Goal: Task Accomplishment & Management: Use online tool/utility

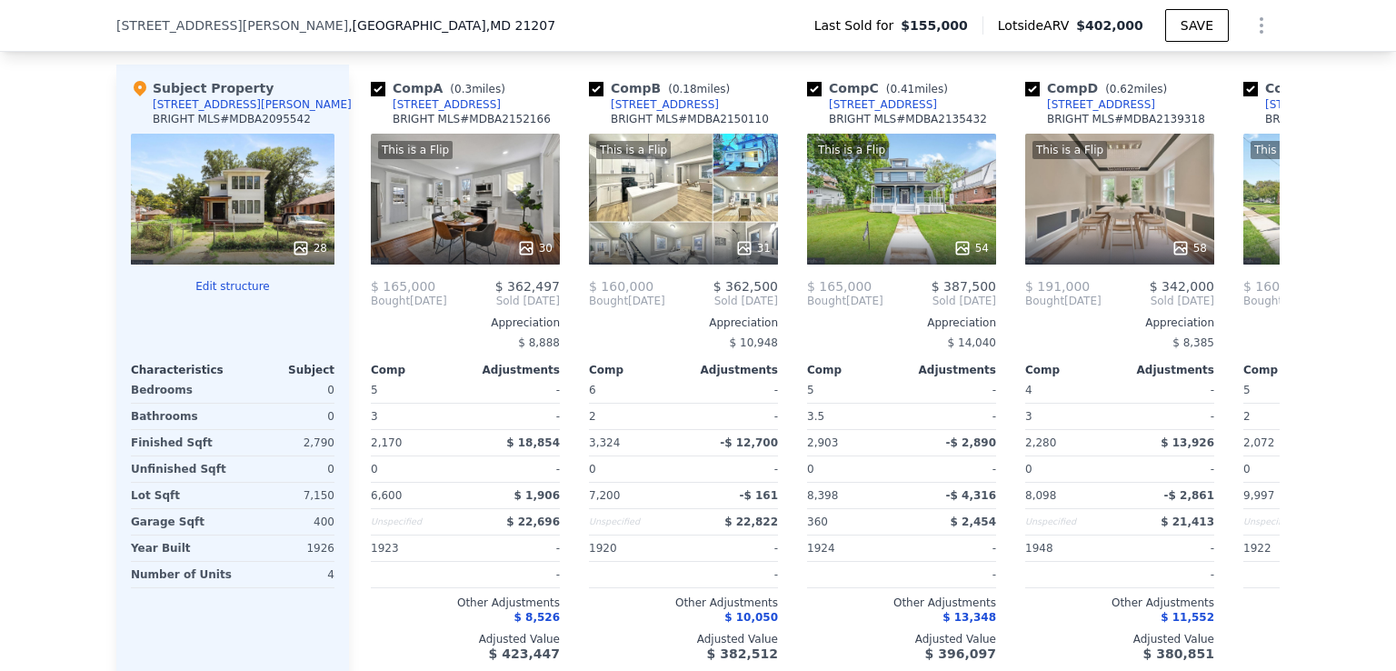
scroll to position [1903, 0]
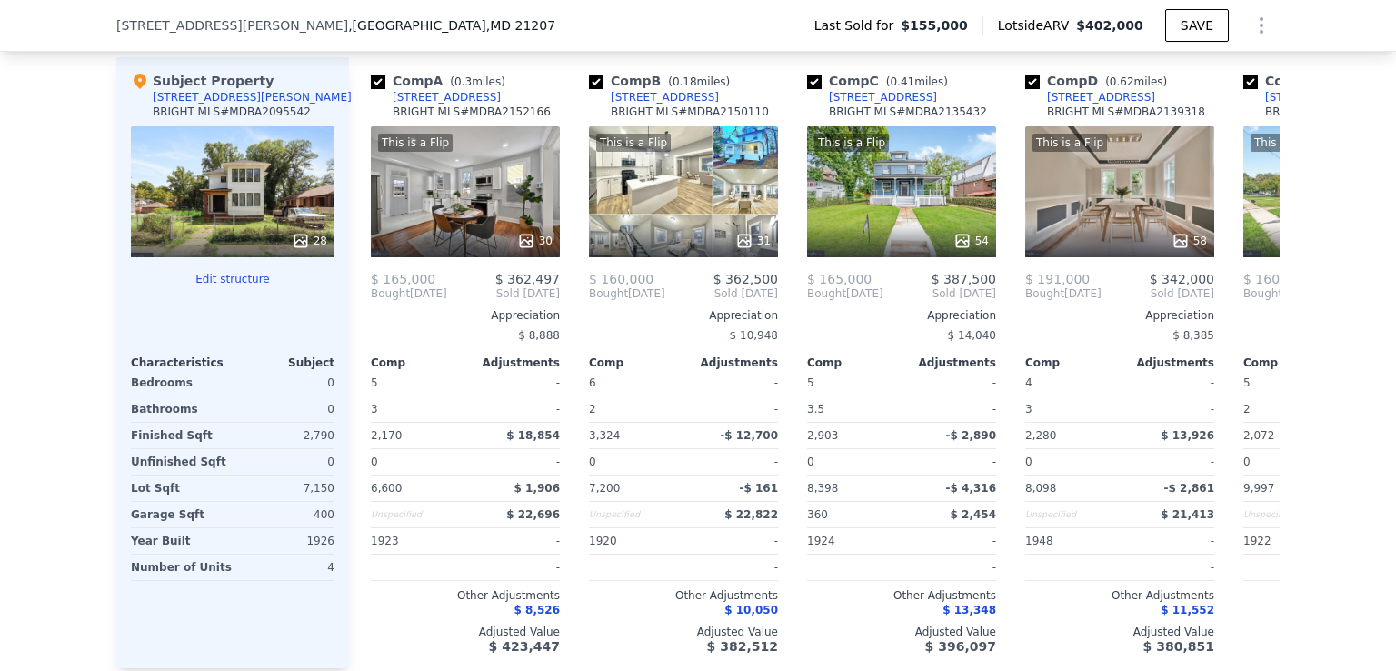
click at [223, 281] on button "Edit structure" at bounding box center [233, 279] width 204 height 15
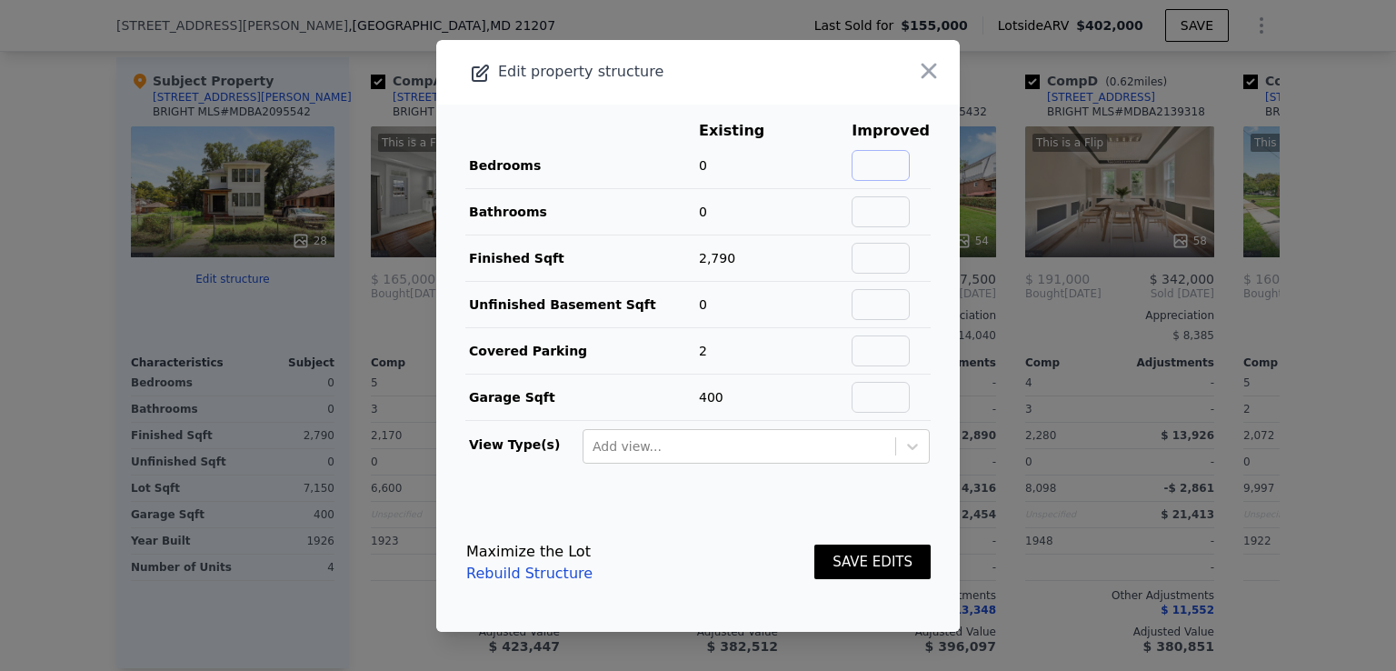
click at [886, 161] on input "text" at bounding box center [881, 165] width 58 height 31
type input "3"
click at [888, 212] on input "text" at bounding box center [881, 211] width 58 height 31
type input "3.5"
click at [881, 299] on input "text" at bounding box center [881, 304] width 58 height 31
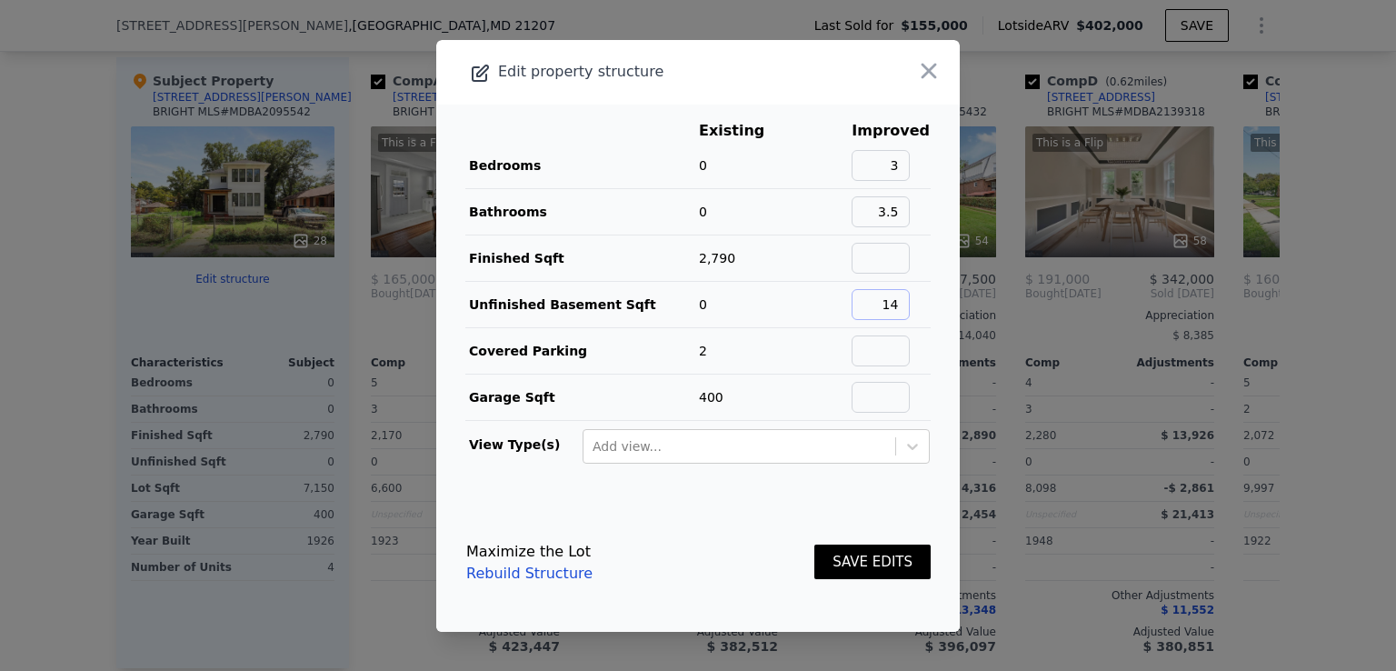
type input "1426"
drag, startPoint x: 885, startPoint y: 165, endPoint x: 913, endPoint y: 165, distance: 27.3
click at [913, 165] on td "3" at bounding box center [891, 166] width 80 height 46
type input "4"
click at [853, 550] on button "SAVE EDITS" at bounding box center [873, 562] width 116 height 35
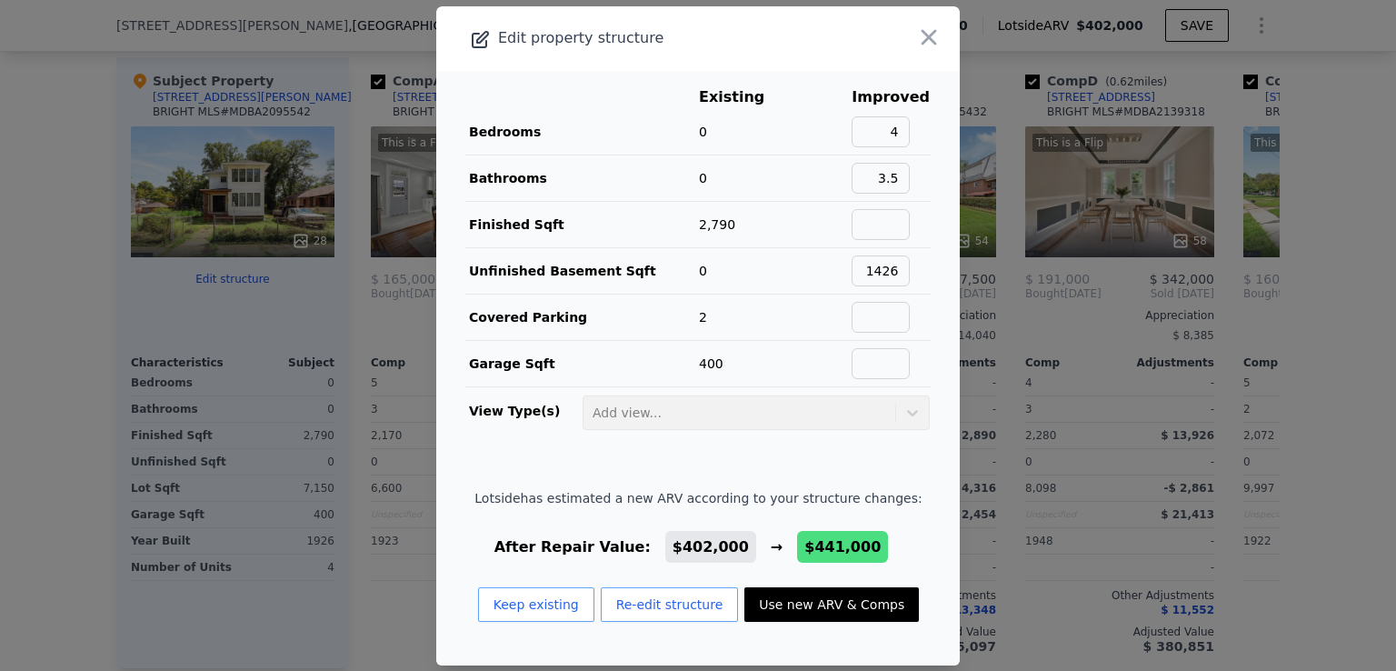
click at [756, 598] on button "Use new ARV & Comps" at bounding box center [832, 604] width 175 height 35
checkbox input "false"
checkbox input "true"
type input "$ 441,000"
type input "-$ 54,456"
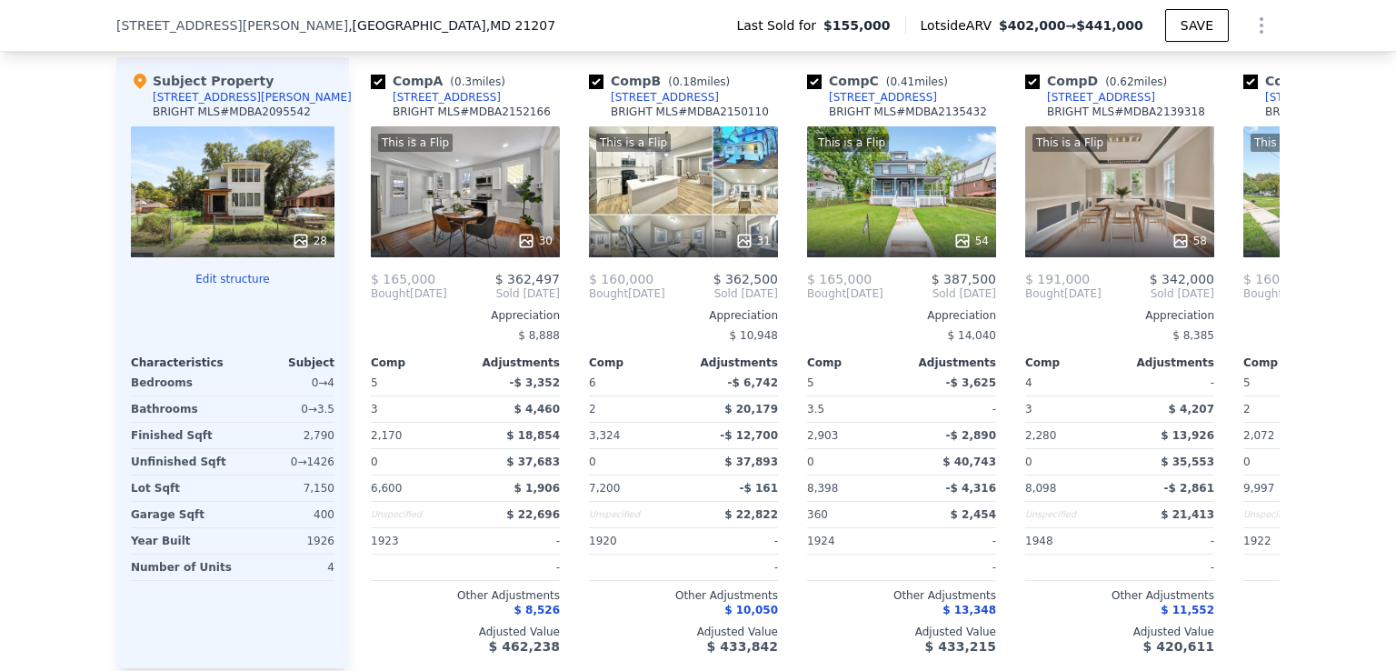
click at [220, 286] on button "Edit structure" at bounding box center [233, 279] width 204 height 15
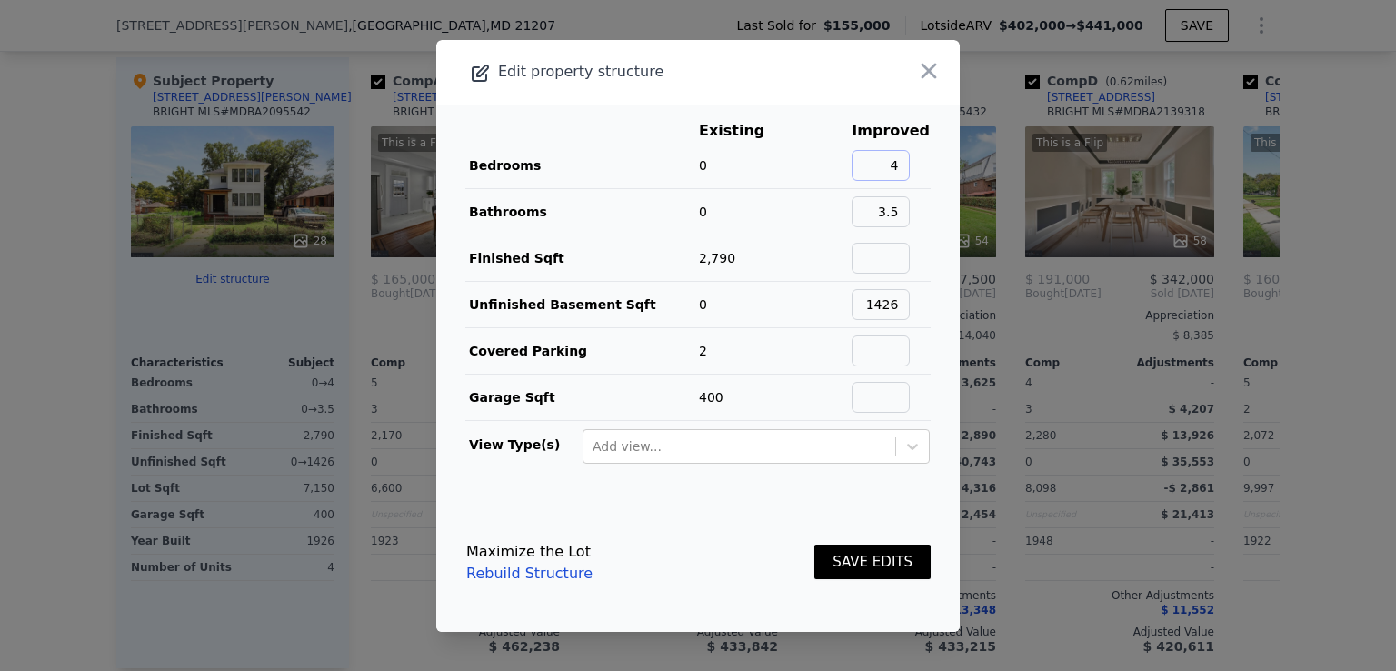
drag, startPoint x: 880, startPoint y: 163, endPoint x: 914, endPoint y: 166, distance: 33.8
click at [914, 166] on td "4" at bounding box center [891, 166] width 80 height 46
type input "5"
drag, startPoint x: 874, startPoint y: 217, endPoint x: 915, endPoint y: 215, distance: 41.9
click at [915, 215] on td "3.5" at bounding box center [891, 211] width 80 height 46
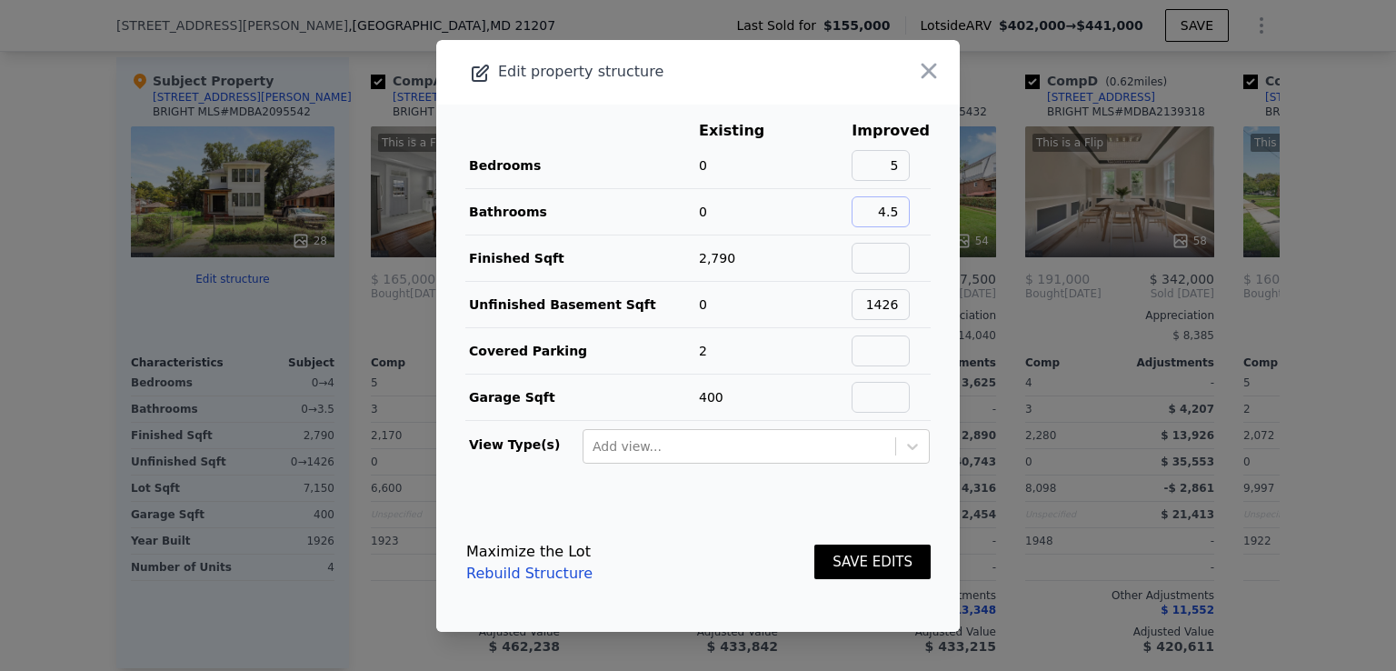
type input "4.5"
click at [852, 554] on button "SAVE EDITS" at bounding box center [873, 562] width 116 height 35
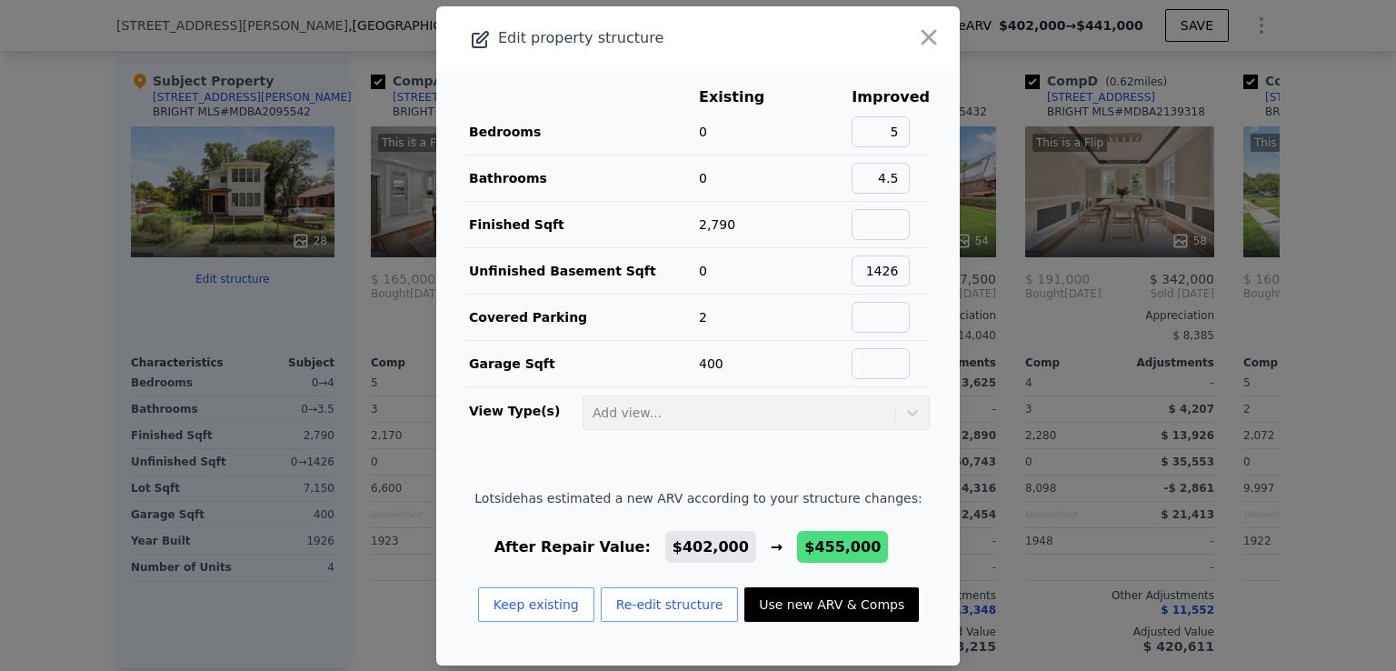
click at [905, 306] on div "Edit property structure Existing Improved Bedrooms 0 5 Bathrooms 0 4.5 Finished…" at bounding box center [698, 335] width 524 height 659
click at [815, 608] on button "Use new ARV & Comps" at bounding box center [832, 604] width 175 height 35
type input "$ 455,000"
type input "-$ 41,295"
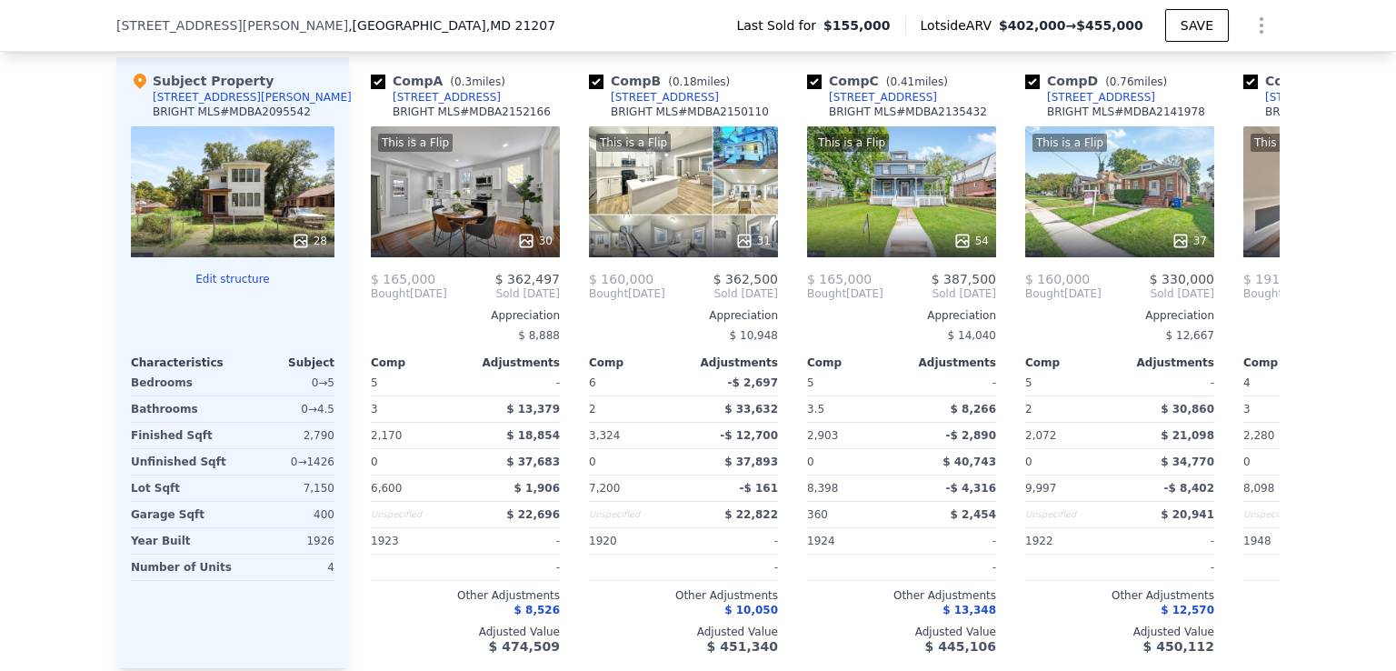
click at [214, 190] on div "28" at bounding box center [233, 191] width 204 height 131
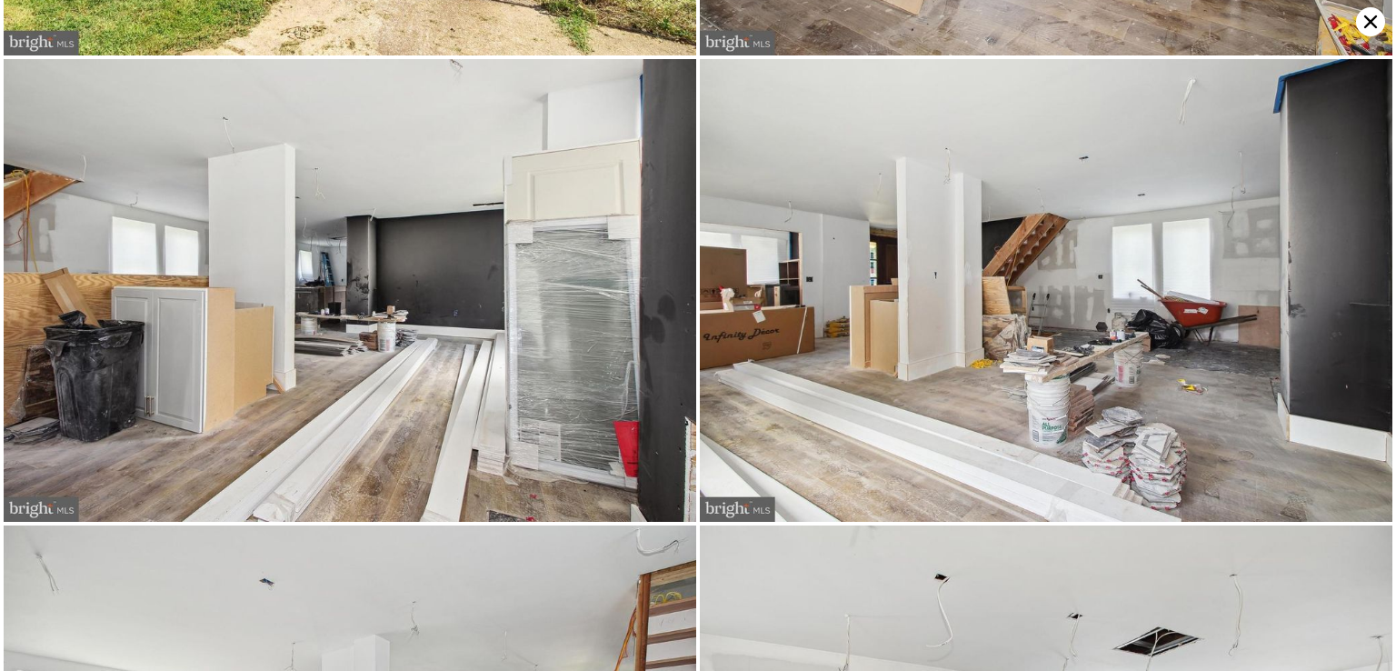
scroll to position [922, 0]
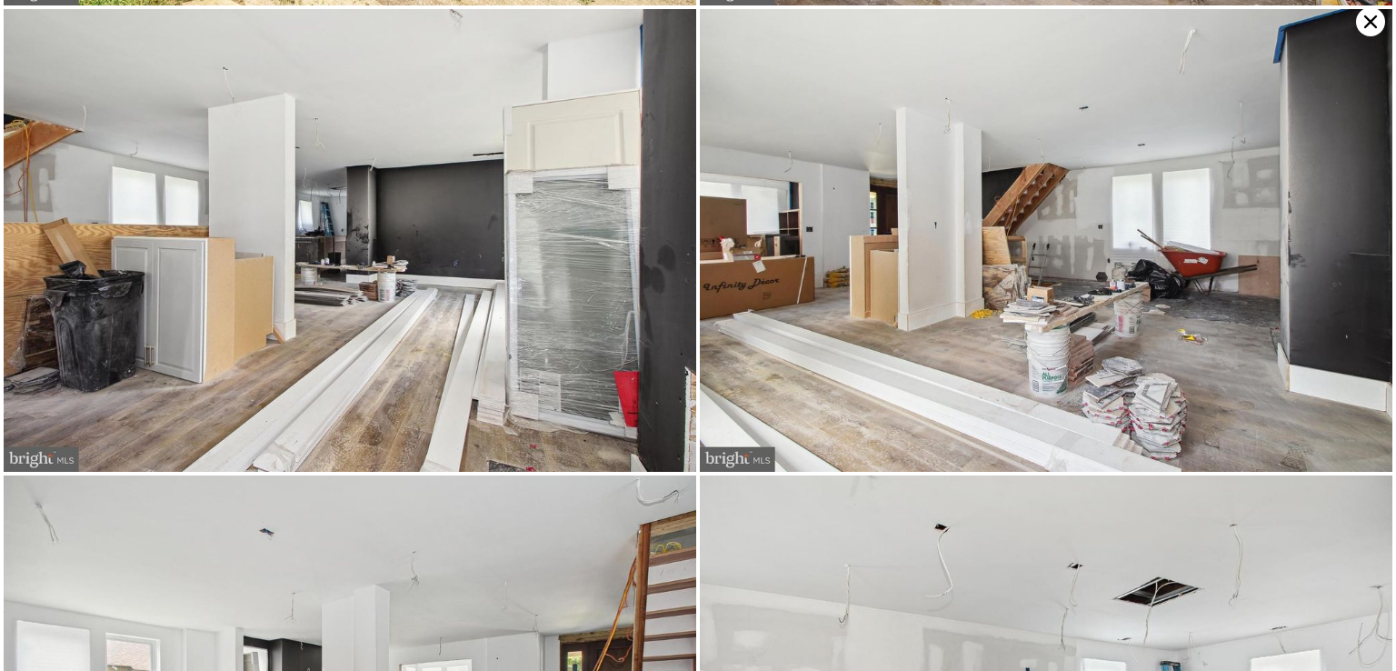
checkbox input "false"
type input "$ 402,000"
type input "-$ 91,116"
checkbox input "true"
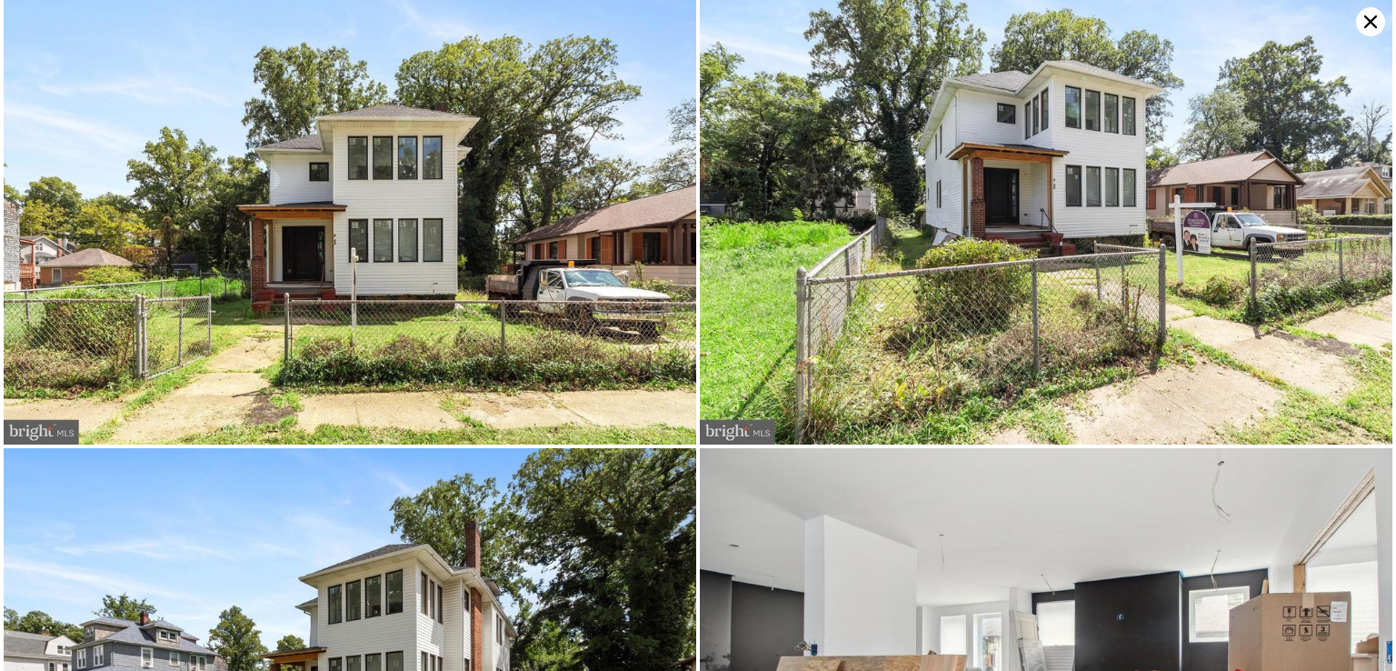
scroll to position [0, 0]
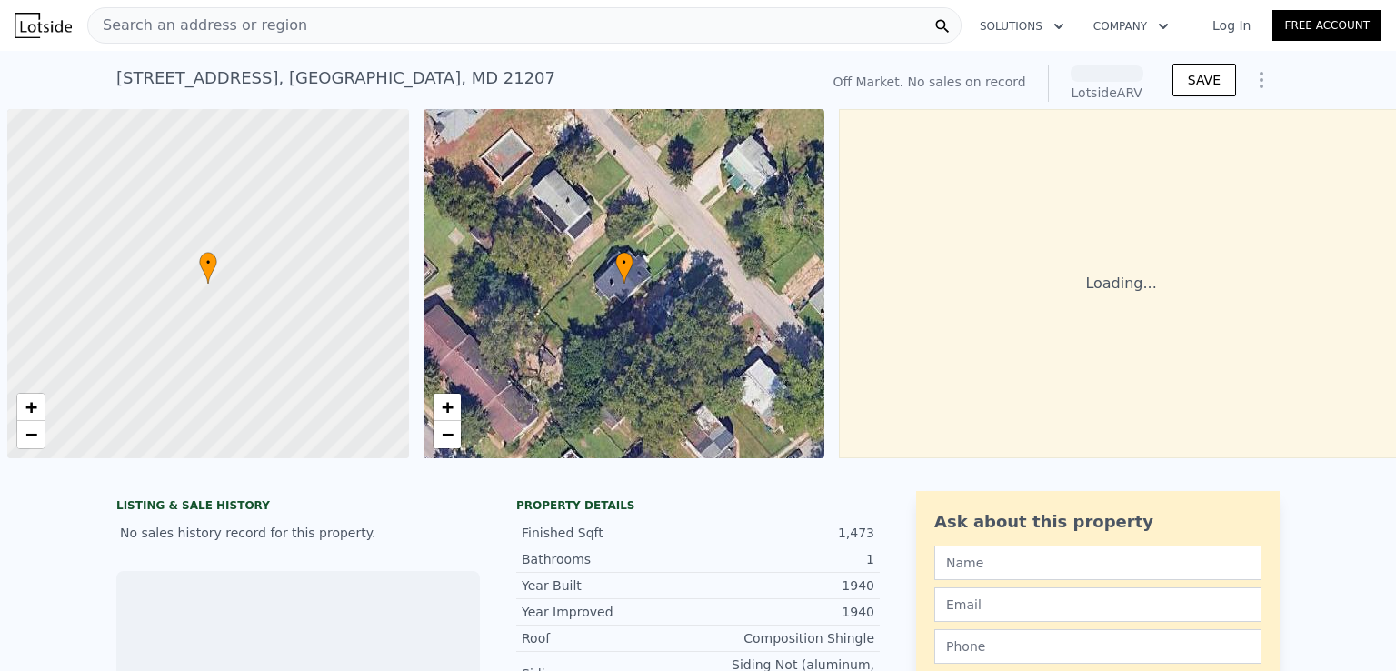
scroll to position [0, 7]
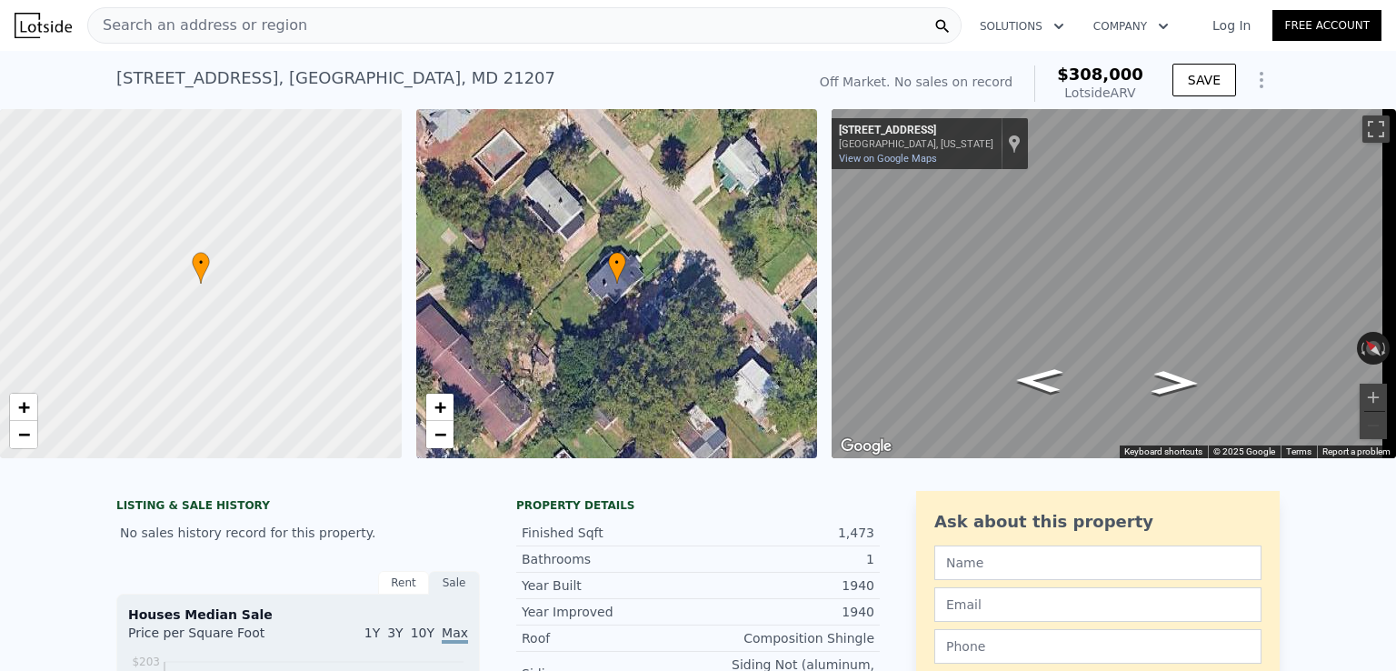
click at [345, 29] on div "Search an address or region" at bounding box center [524, 25] width 875 height 36
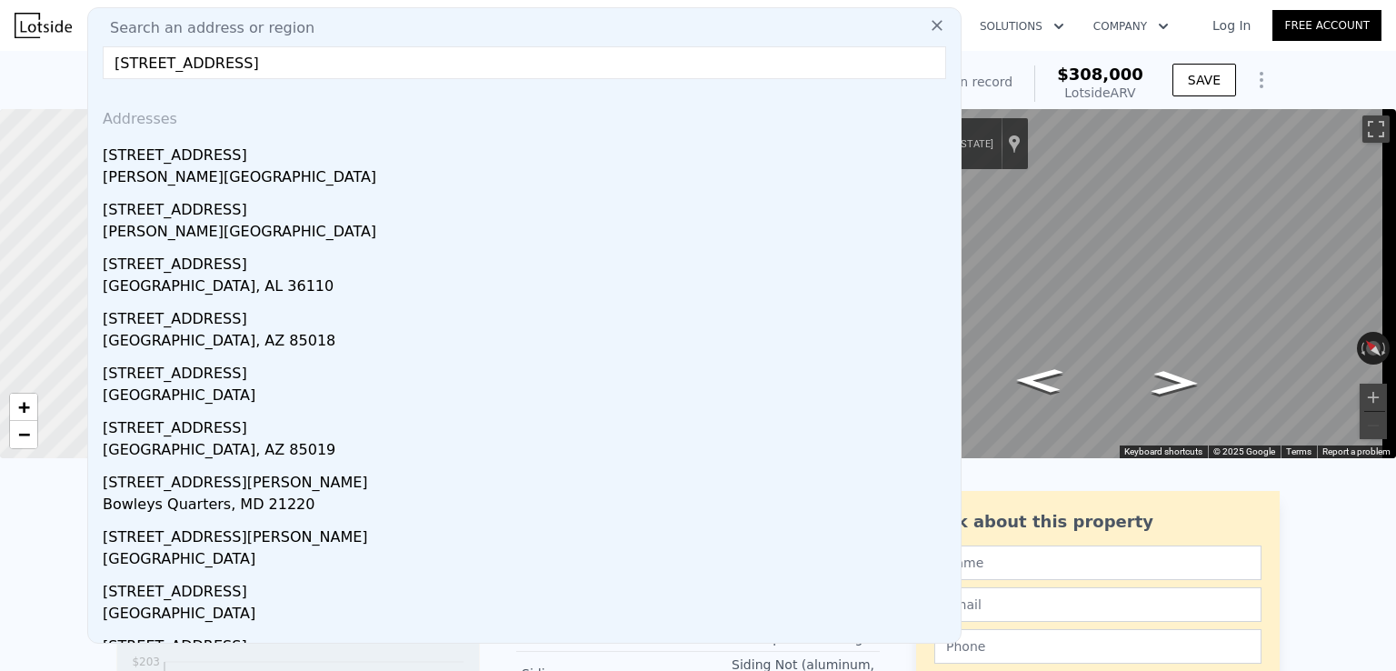
click at [143, 63] on input "[STREET_ADDRESS]" at bounding box center [525, 62] width 844 height 33
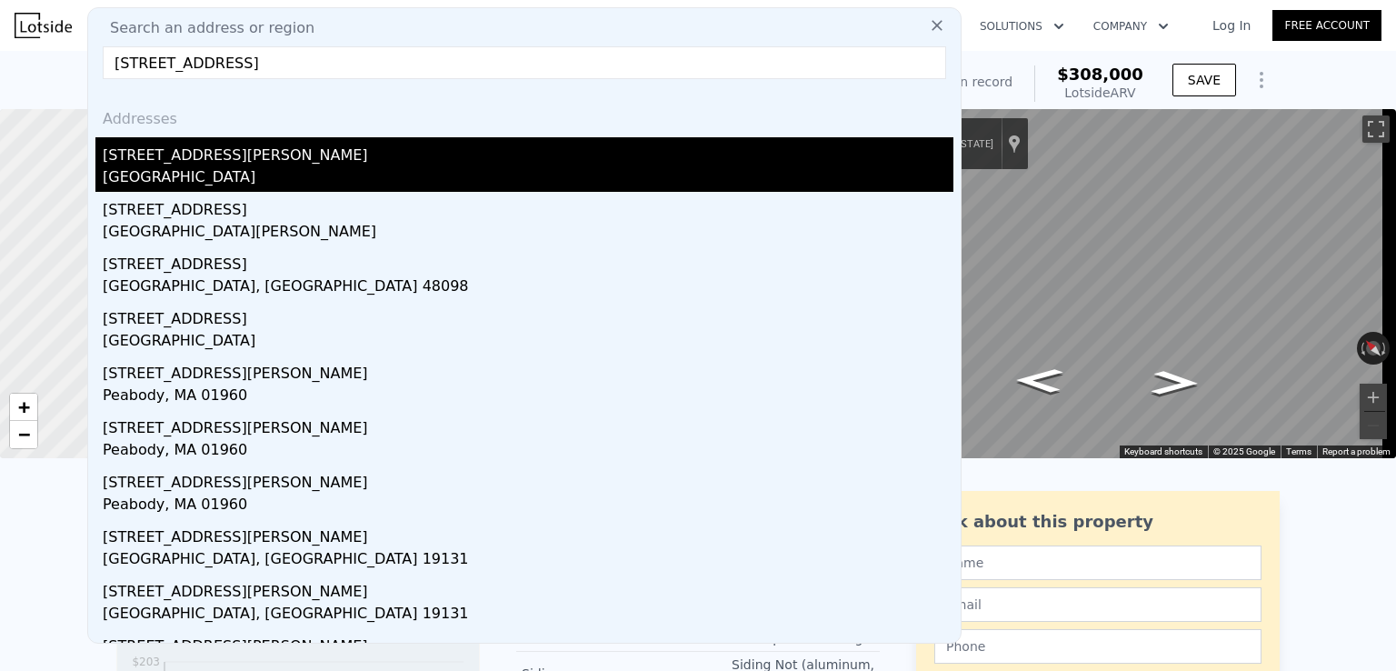
type input "[STREET_ADDRESS]"
click at [145, 182] on div "[GEOGRAPHIC_DATA]" at bounding box center [528, 178] width 851 height 25
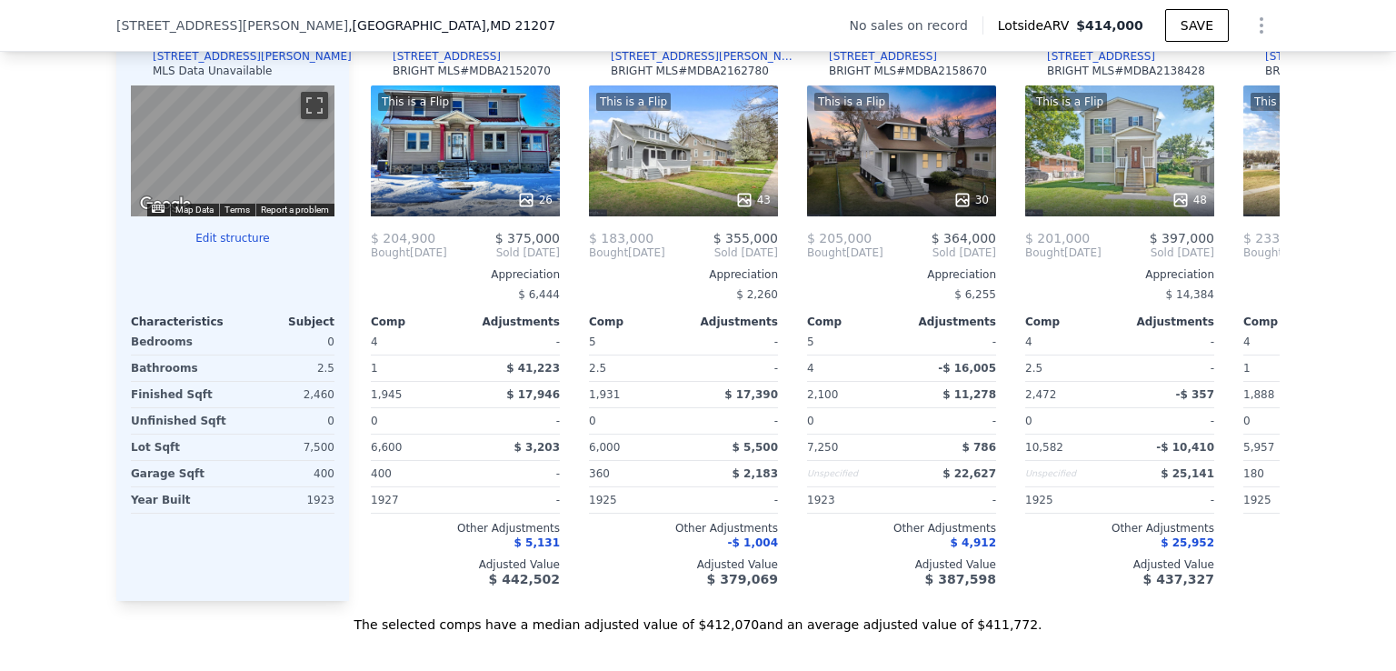
scroll to position [1814, 0]
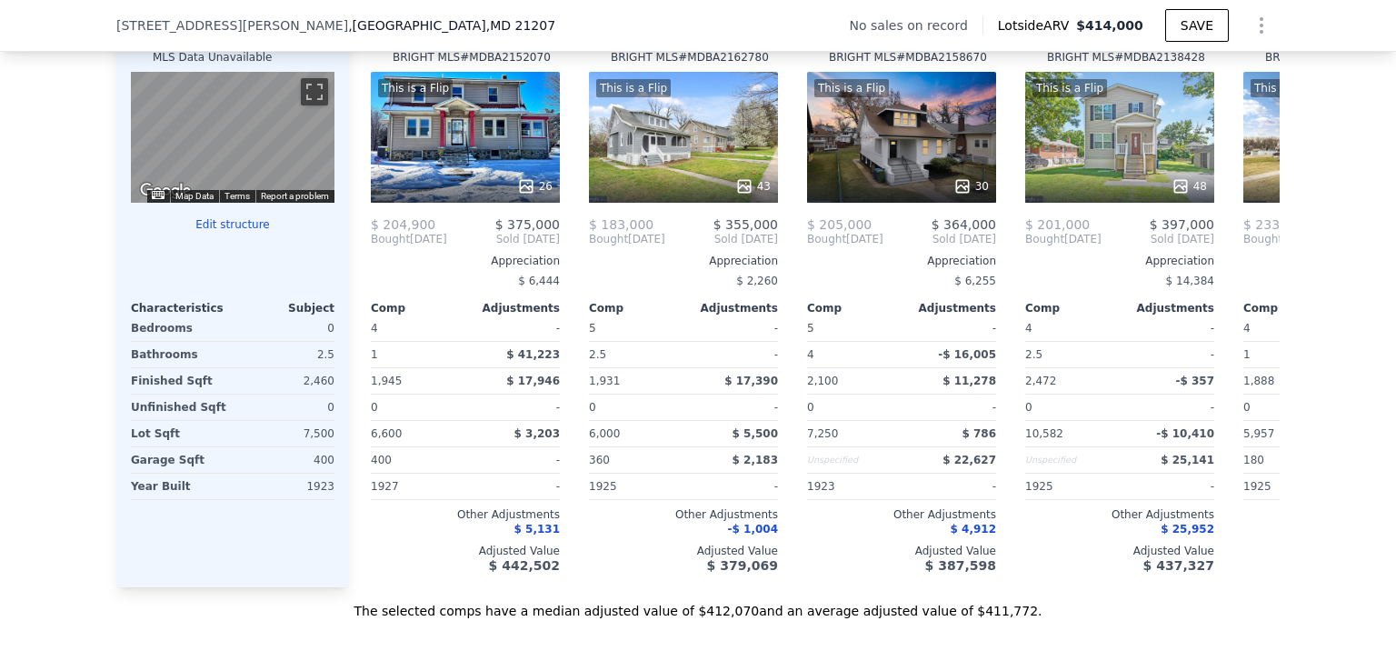
click at [211, 232] on button "Edit structure" at bounding box center [233, 224] width 204 height 15
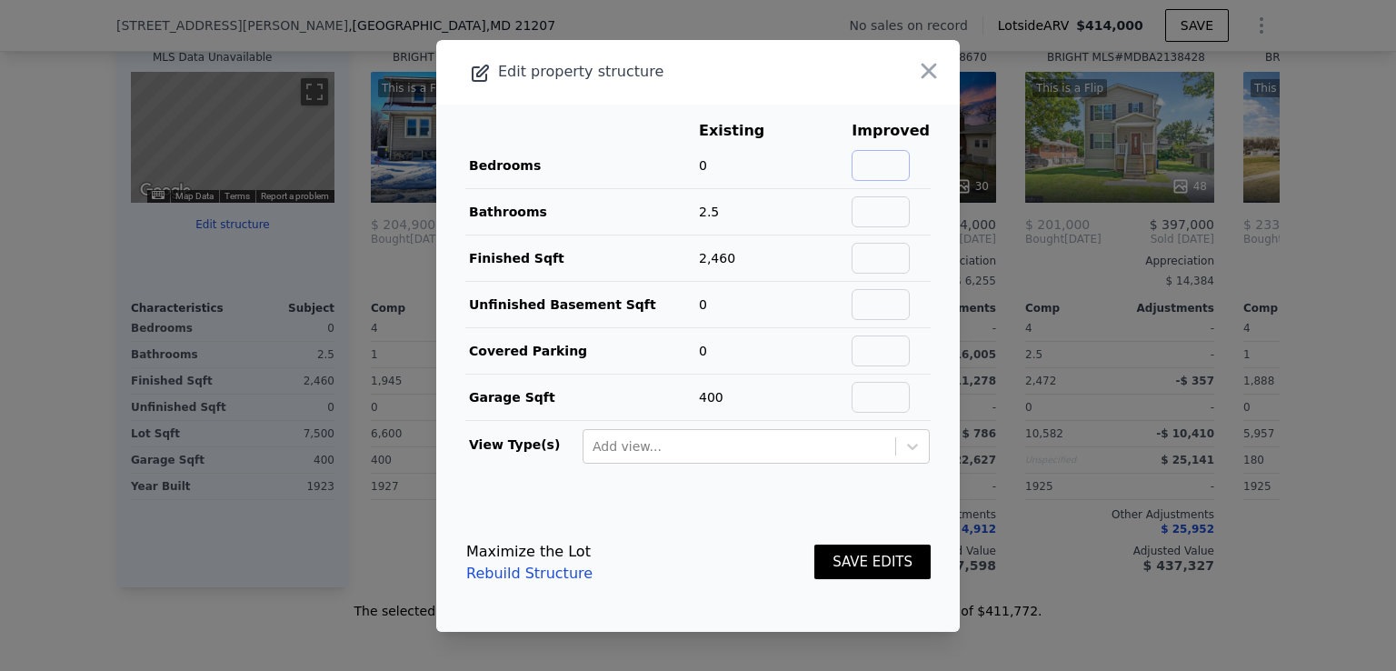
click at [869, 171] on input "text" at bounding box center [881, 165] width 58 height 31
type input "4"
click at [896, 214] on input "text" at bounding box center [881, 211] width 58 height 31
type input "2"
click at [879, 314] on input "text" at bounding box center [881, 304] width 58 height 31
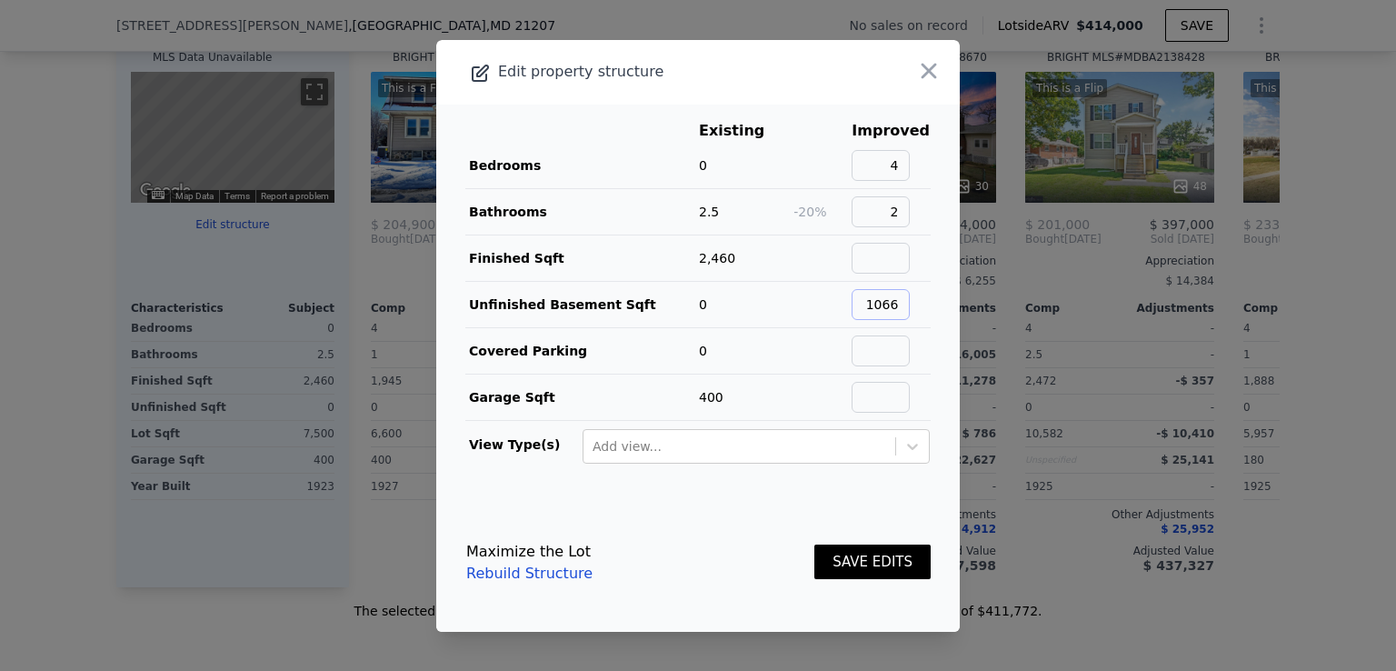
type input "1066"
click at [850, 555] on button "SAVE EDITS" at bounding box center [873, 562] width 116 height 35
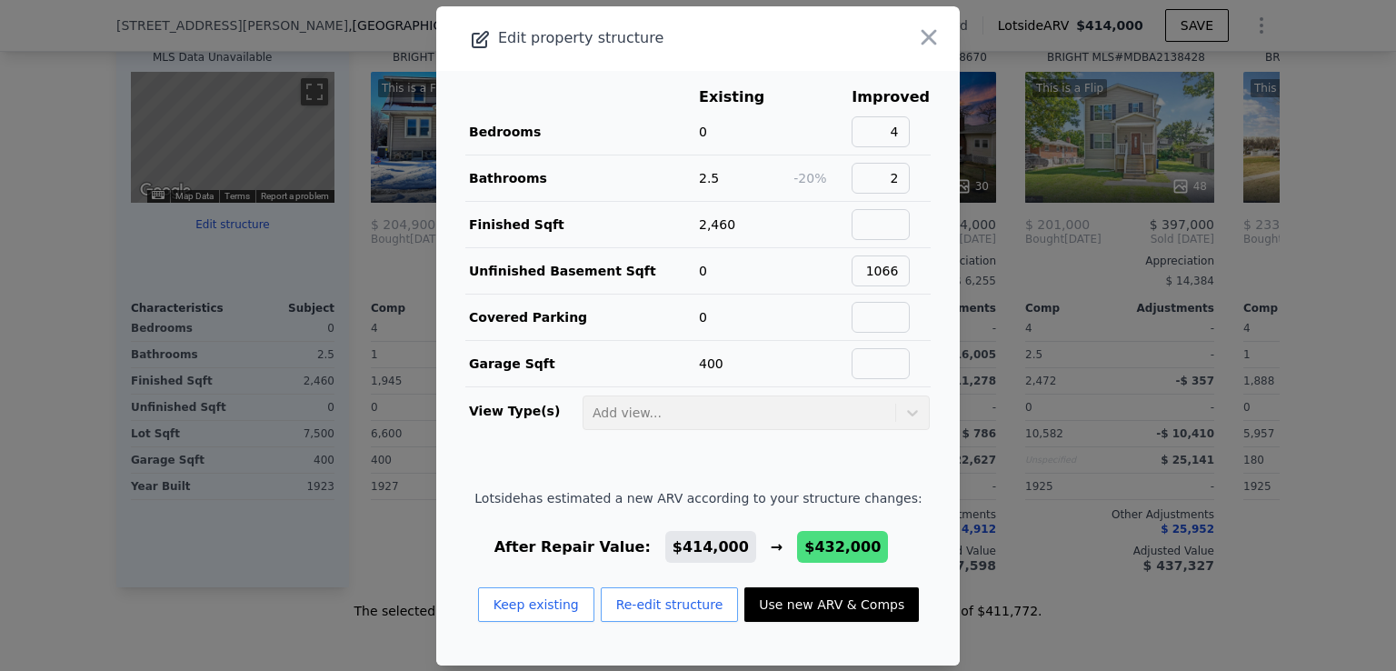
click at [770, 601] on button "Use new ARV & Comps" at bounding box center [832, 604] width 175 height 35
type input "$ 432,000"
type input "$ 46,922"
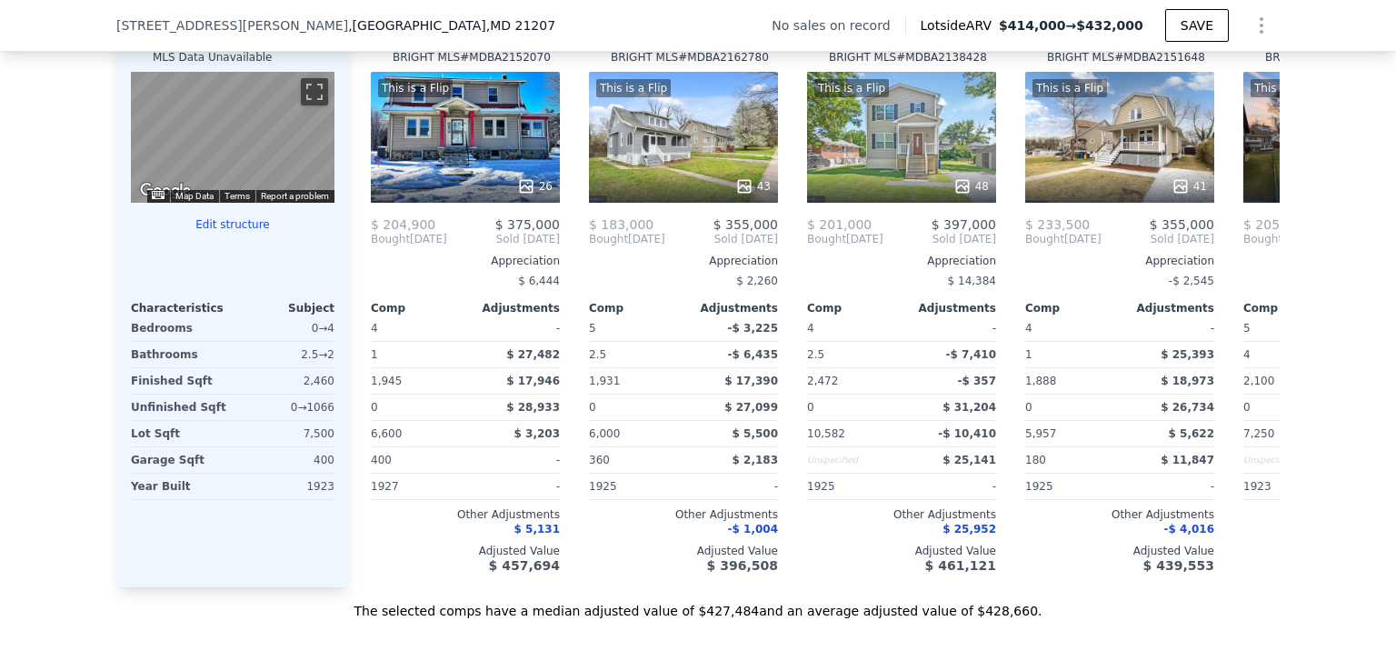
type input "$ 414,000"
type input "$ 30,002"
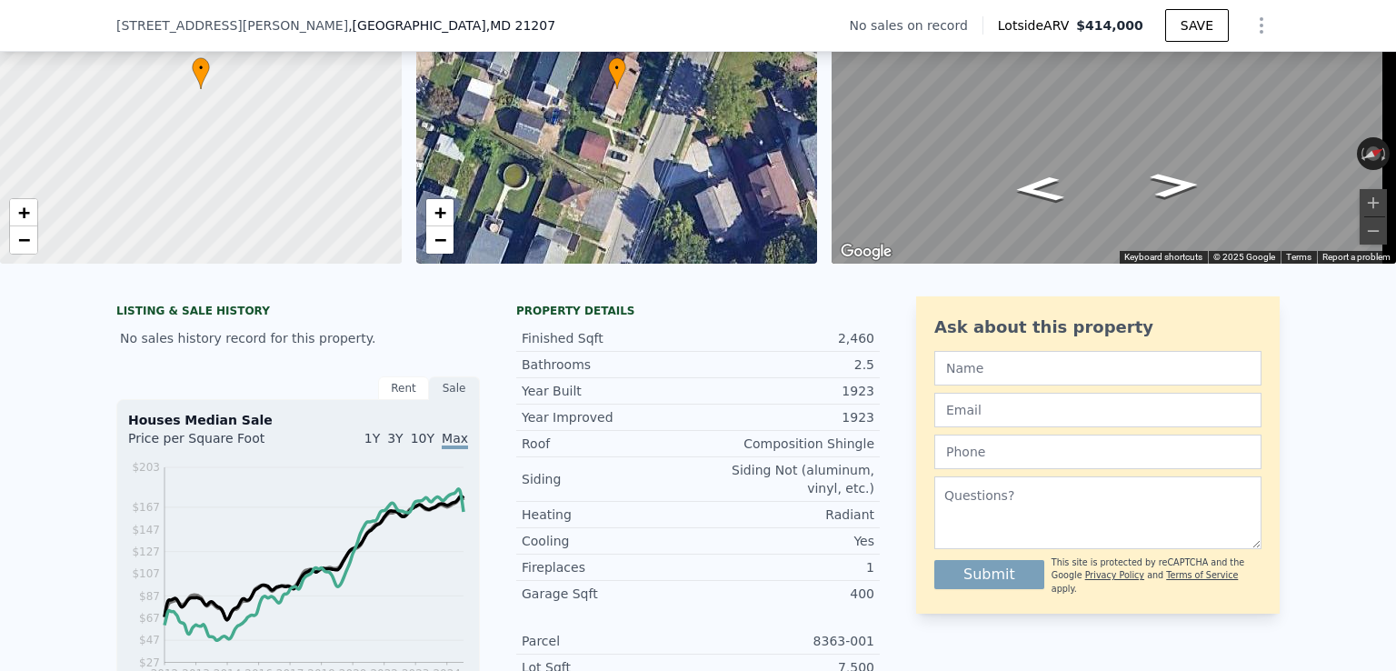
scroll to position [6, 0]
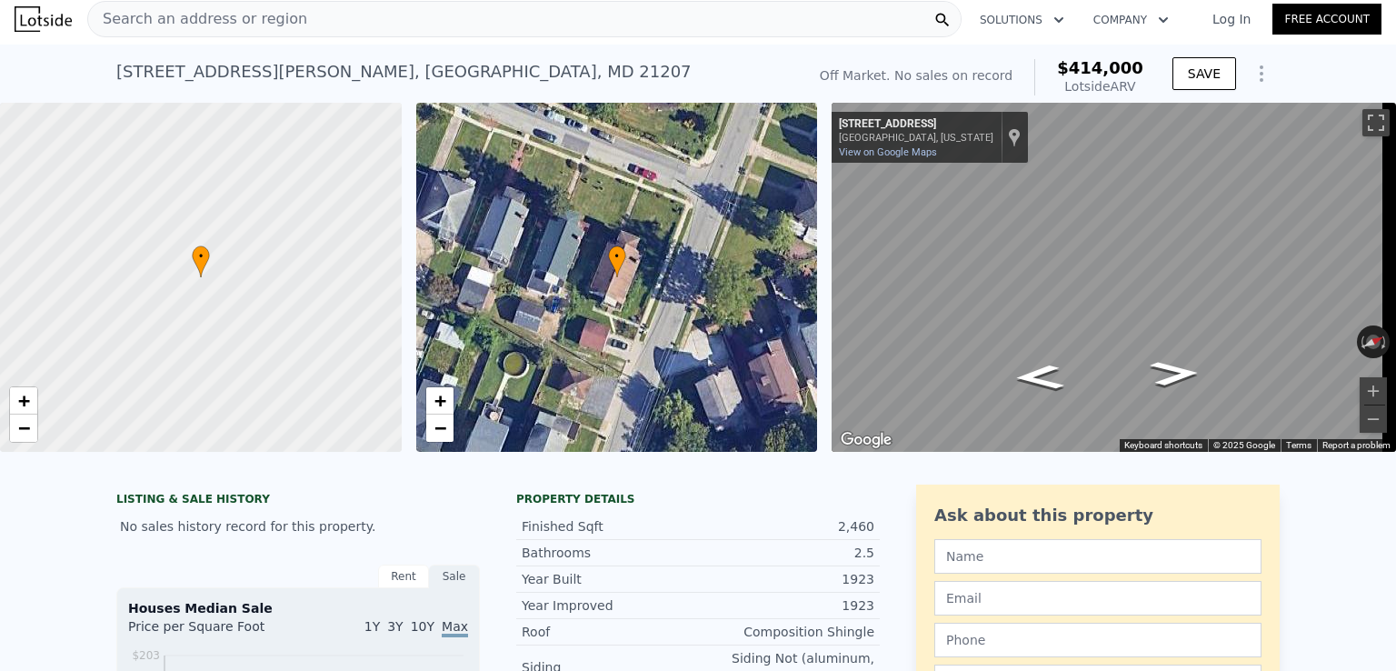
click at [251, 21] on span "Search an address or region" at bounding box center [197, 19] width 219 height 22
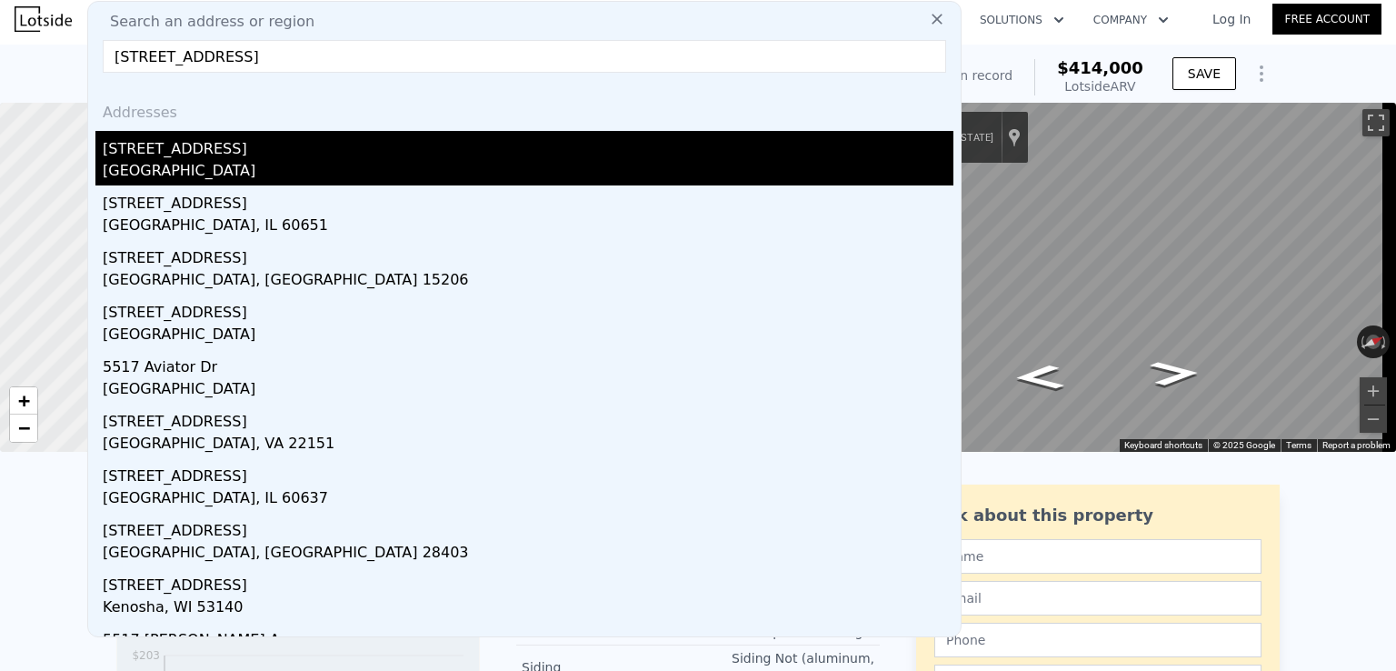
type input "[STREET_ADDRESS]"
click at [174, 149] on div "[STREET_ADDRESS]" at bounding box center [528, 145] width 851 height 29
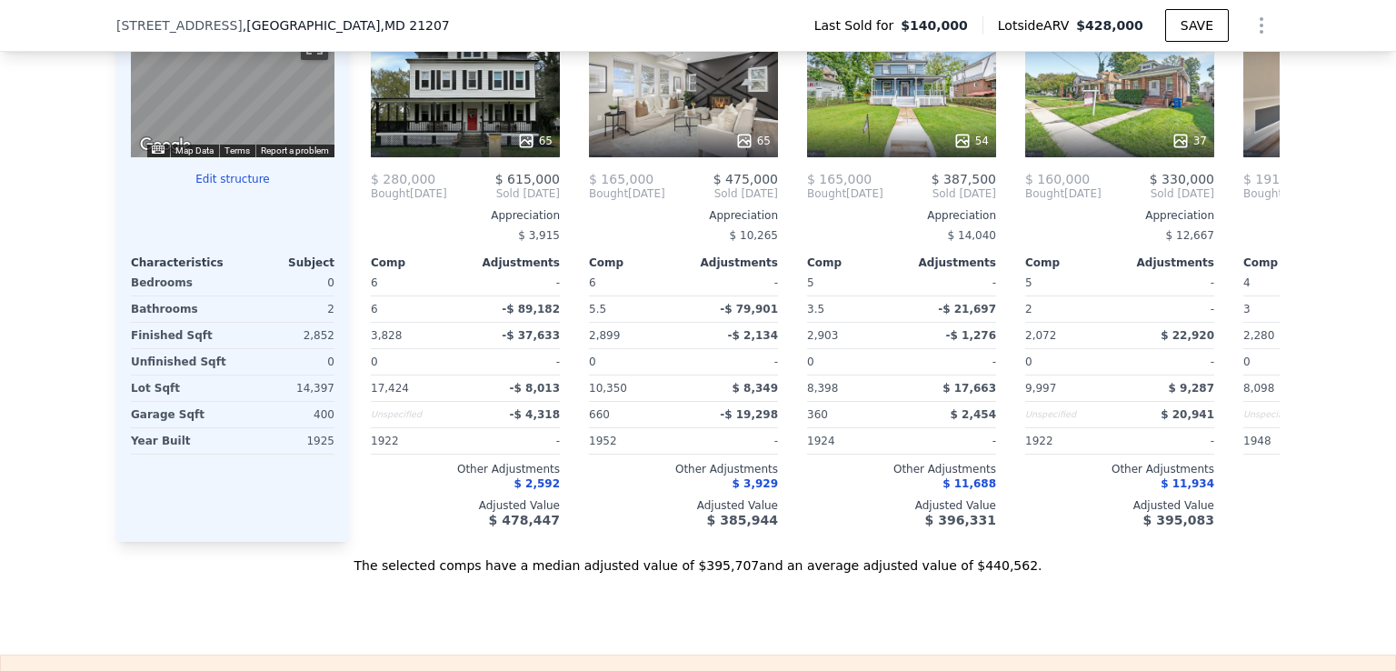
scroll to position [1859, 0]
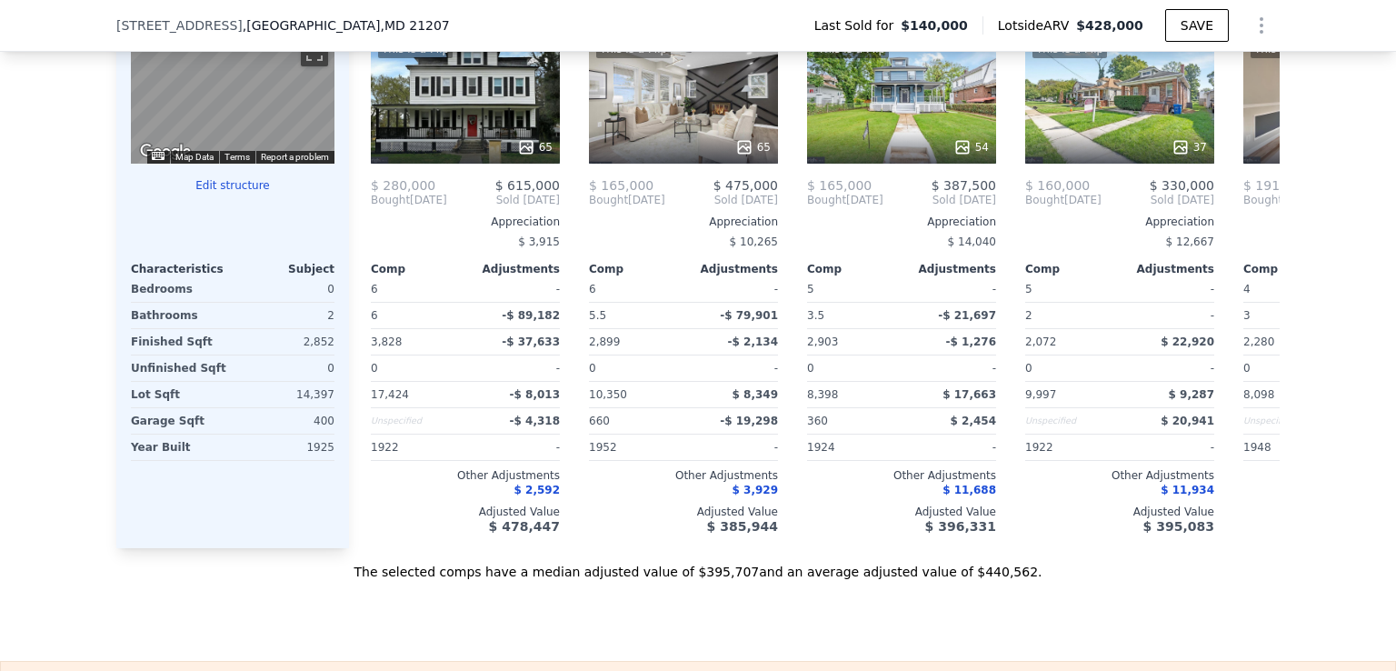
click at [220, 193] on button "Edit structure" at bounding box center [233, 185] width 204 height 15
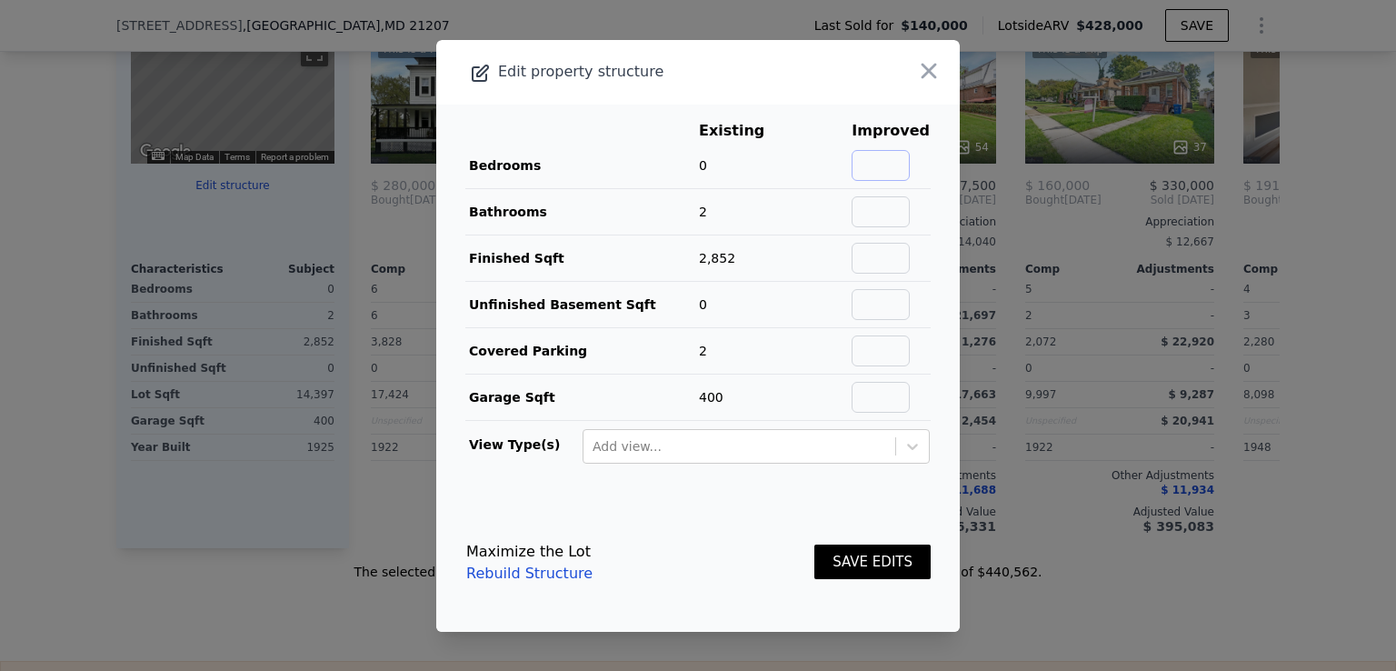
click at [877, 165] on input "text" at bounding box center [881, 165] width 58 height 31
type input "6"
click at [884, 303] on input "text" at bounding box center [881, 304] width 58 height 31
type input "1426"
click at [856, 554] on button "SAVE EDITS" at bounding box center [873, 562] width 116 height 35
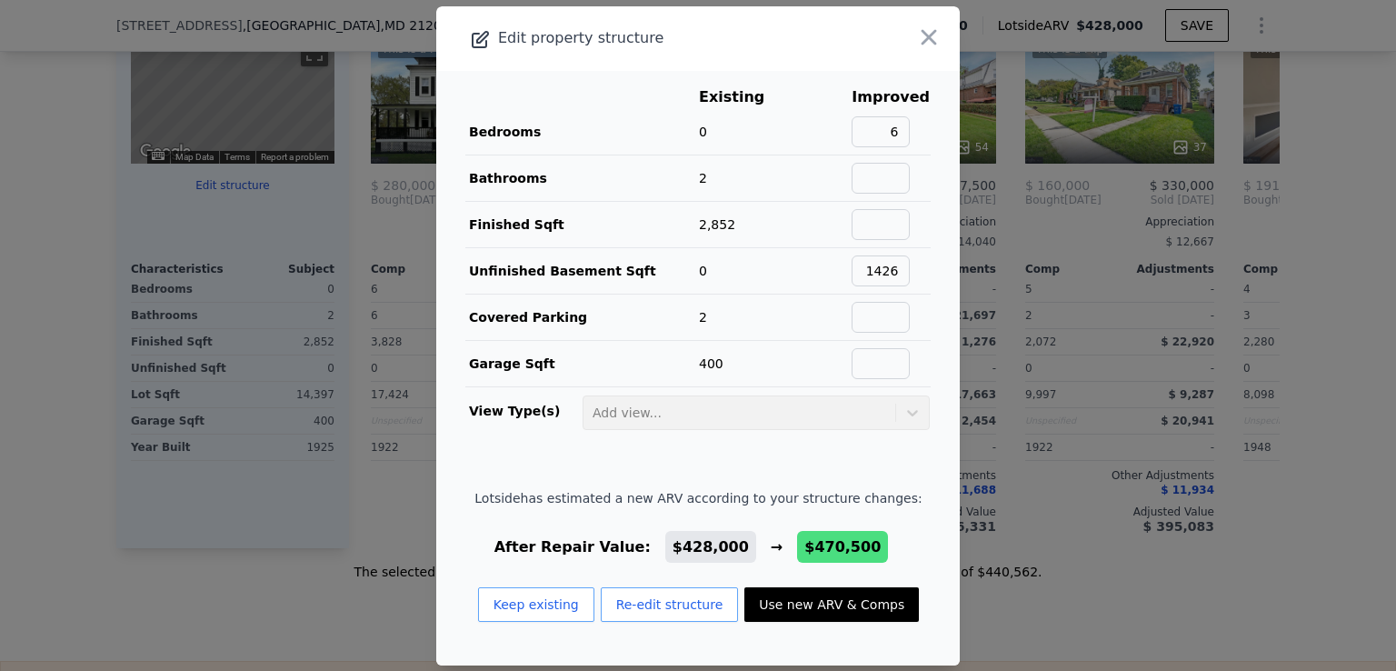
click at [789, 605] on button "Use new ARV & Comps" at bounding box center [832, 604] width 175 height 35
type input "$ 470,500"
type input "$ 289,000"
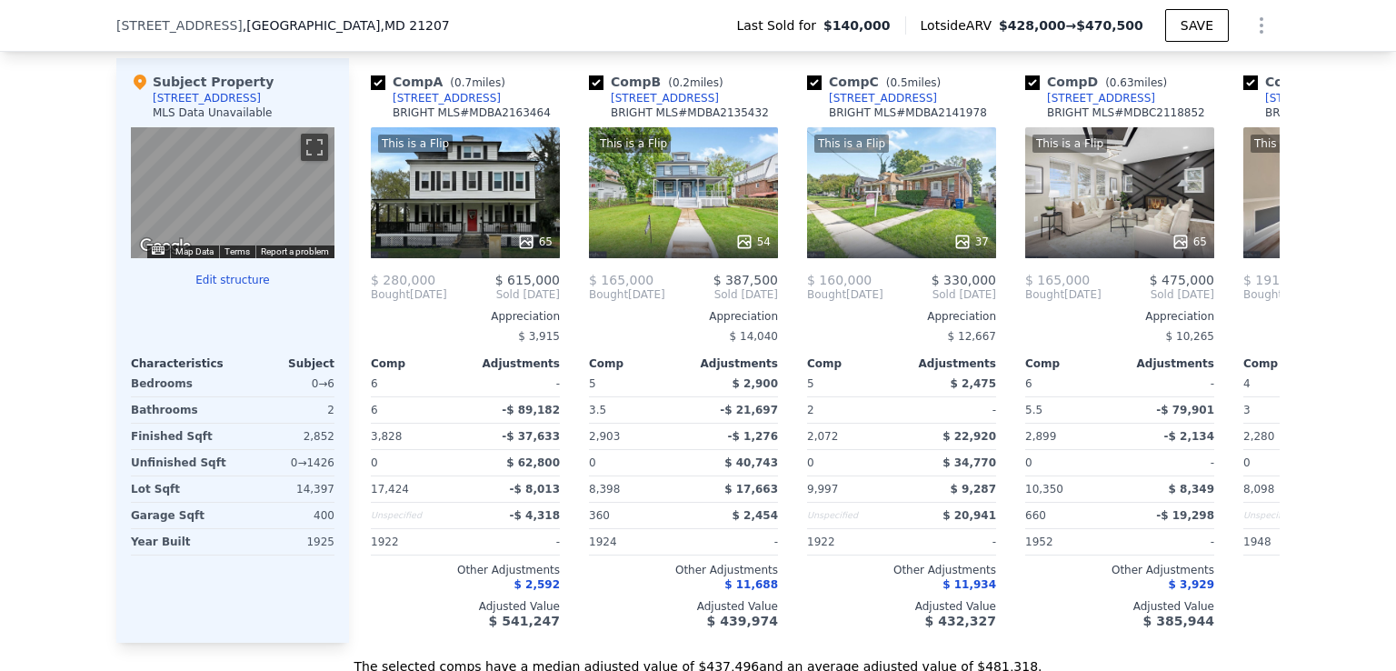
scroll to position [1752, 0]
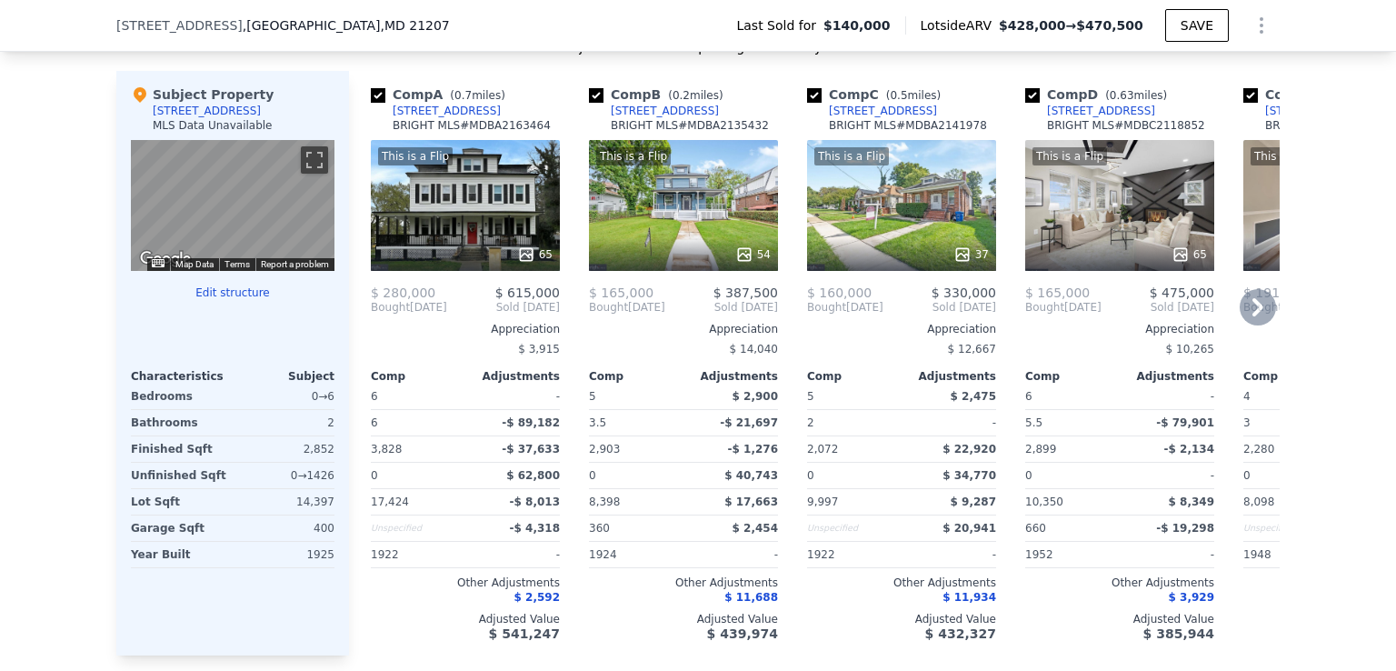
click at [1253, 316] on icon at bounding box center [1258, 307] width 11 height 18
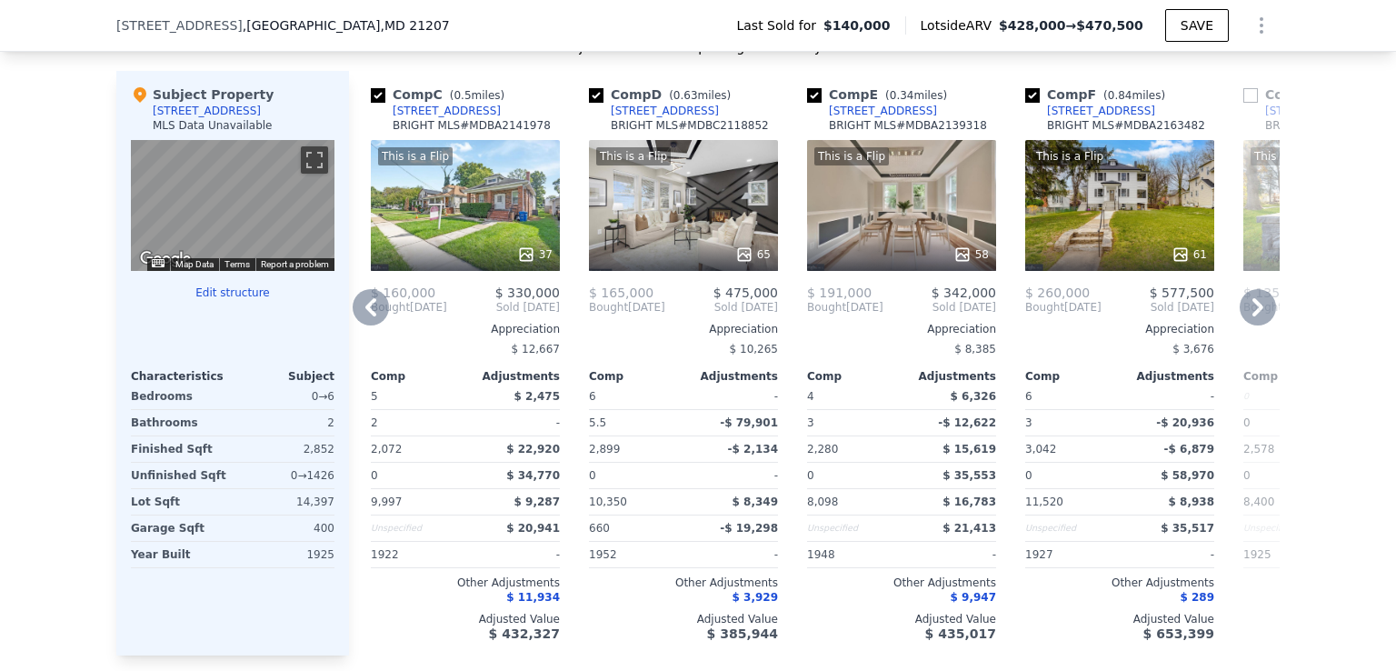
click at [1253, 316] on icon at bounding box center [1258, 307] width 11 height 18
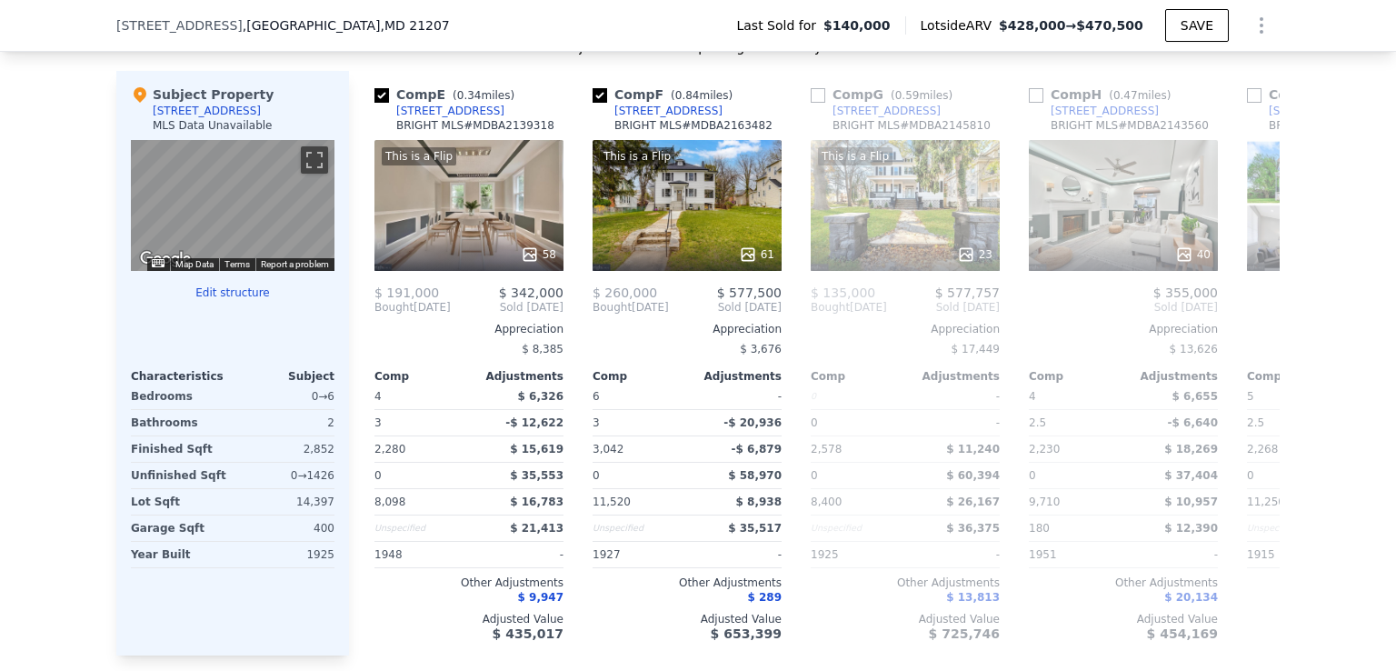
scroll to position [0, 873]
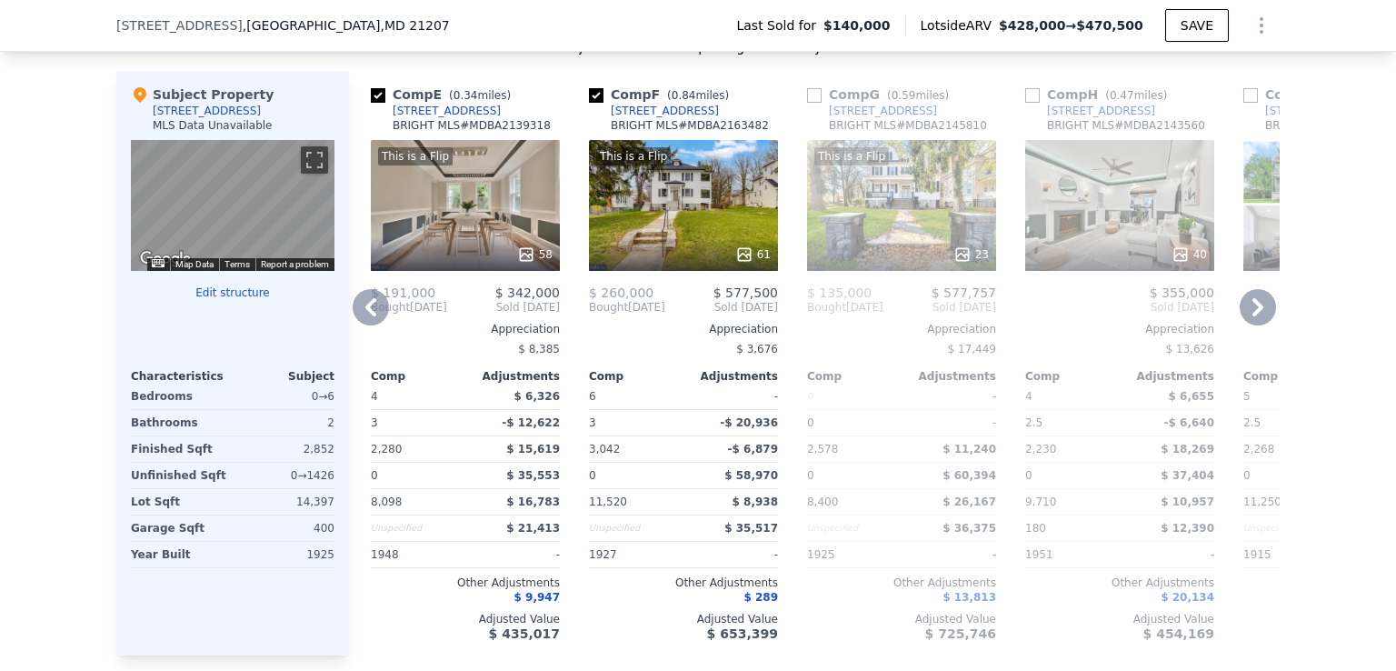
click at [365, 316] on icon at bounding box center [370, 307] width 11 height 18
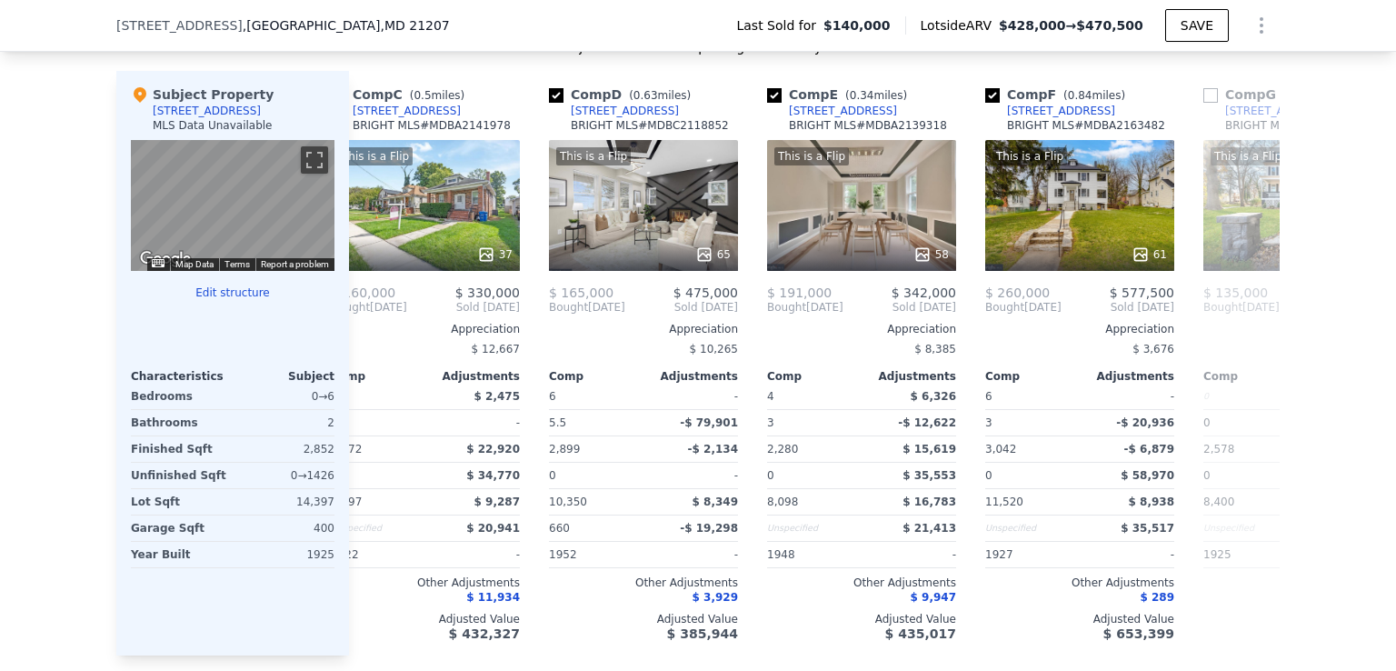
scroll to position [0, 436]
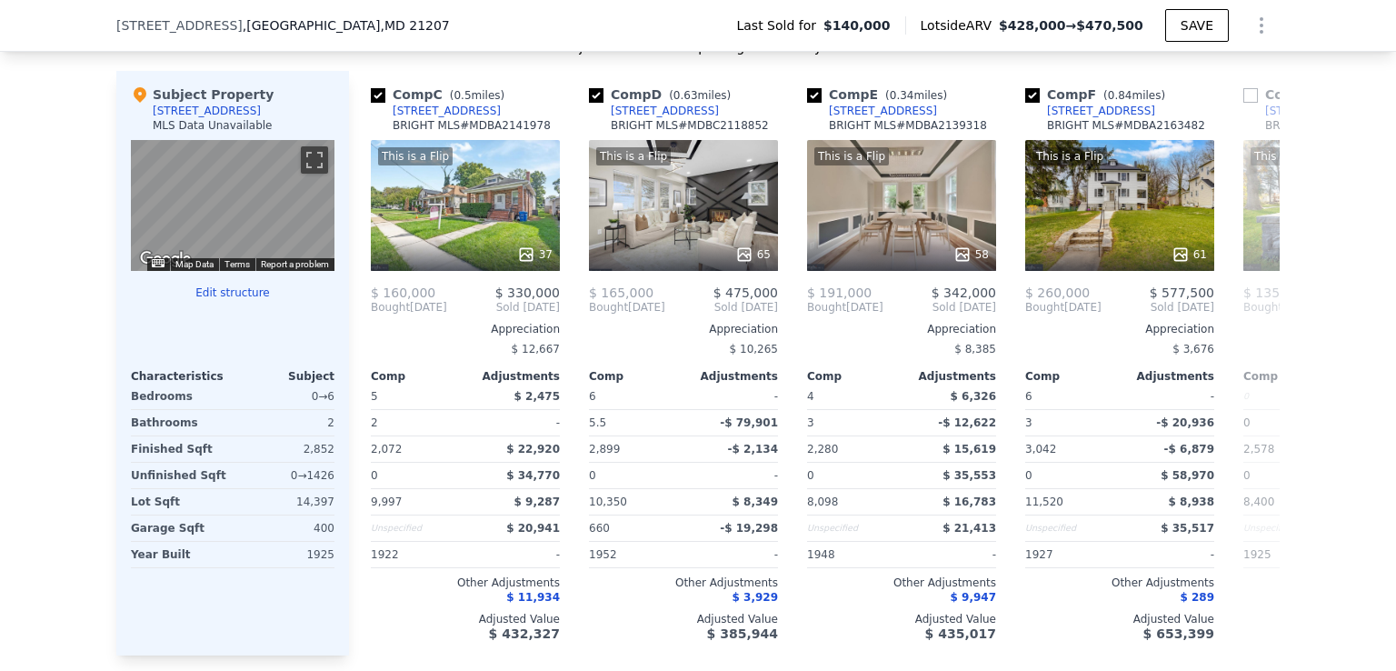
click at [364, 321] on div "Comp C ( 0.5 miles) [STREET_ADDRESS][GEOGRAPHIC_DATA] # MDBA2141978 This is a F…" at bounding box center [466, 363] width 204 height 585
click at [365, 316] on icon at bounding box center [370, 307] width 11 height 18
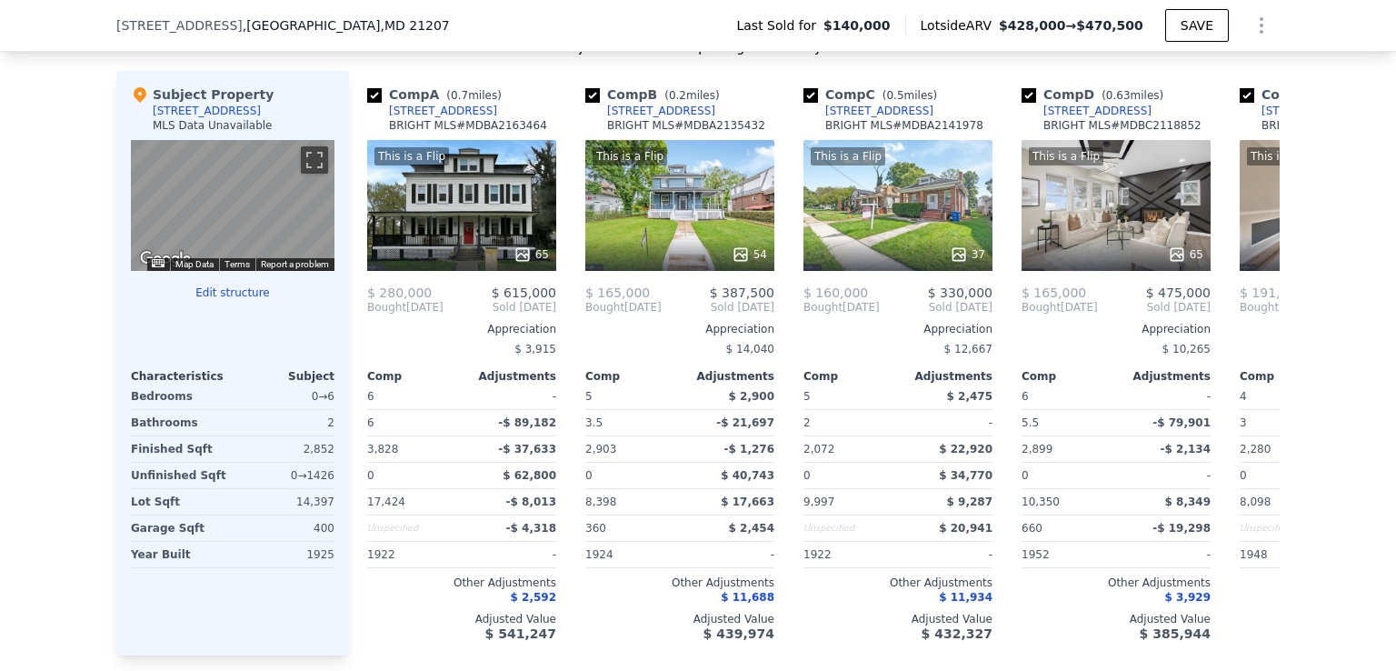
scroll to position [0, 0]
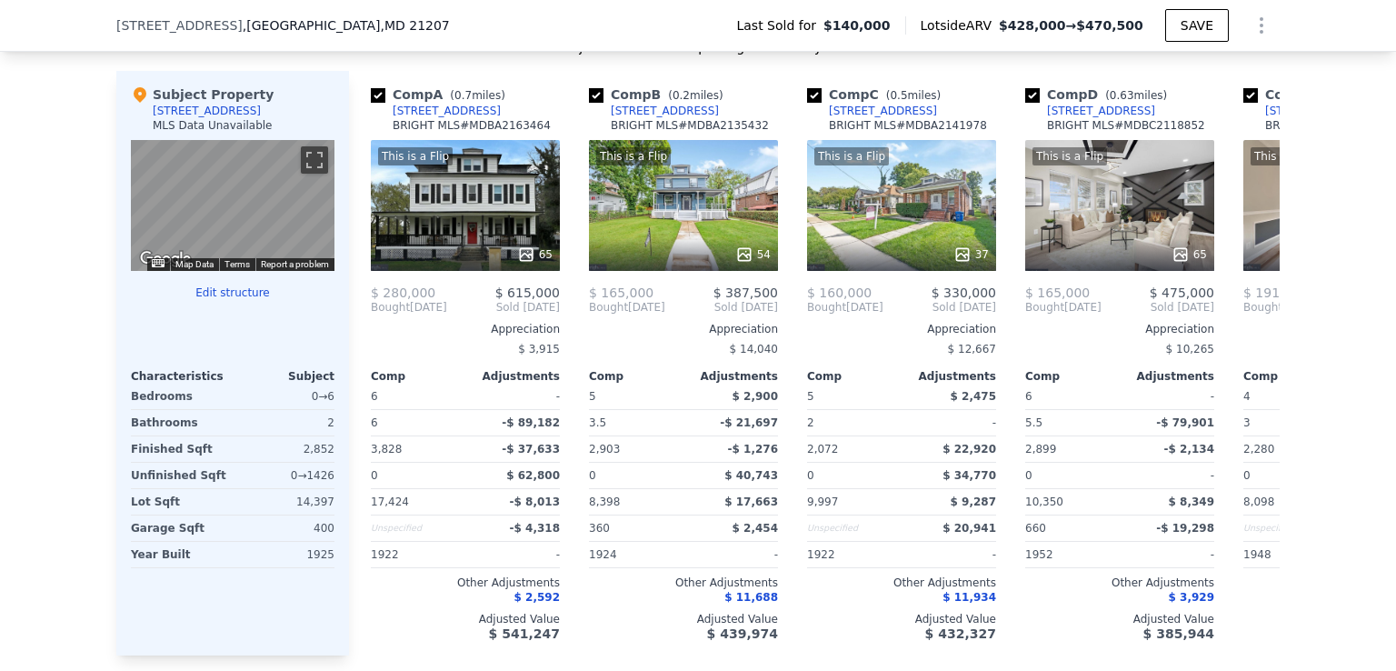
click at [364, 321] on div "Comp A ( 0.7 miles) [STREET_ADDRESS][GEOGRAPHIC_DATA] # MDBA2163464 This is a F…" at bounding box center [466, 363] width 204 height 585
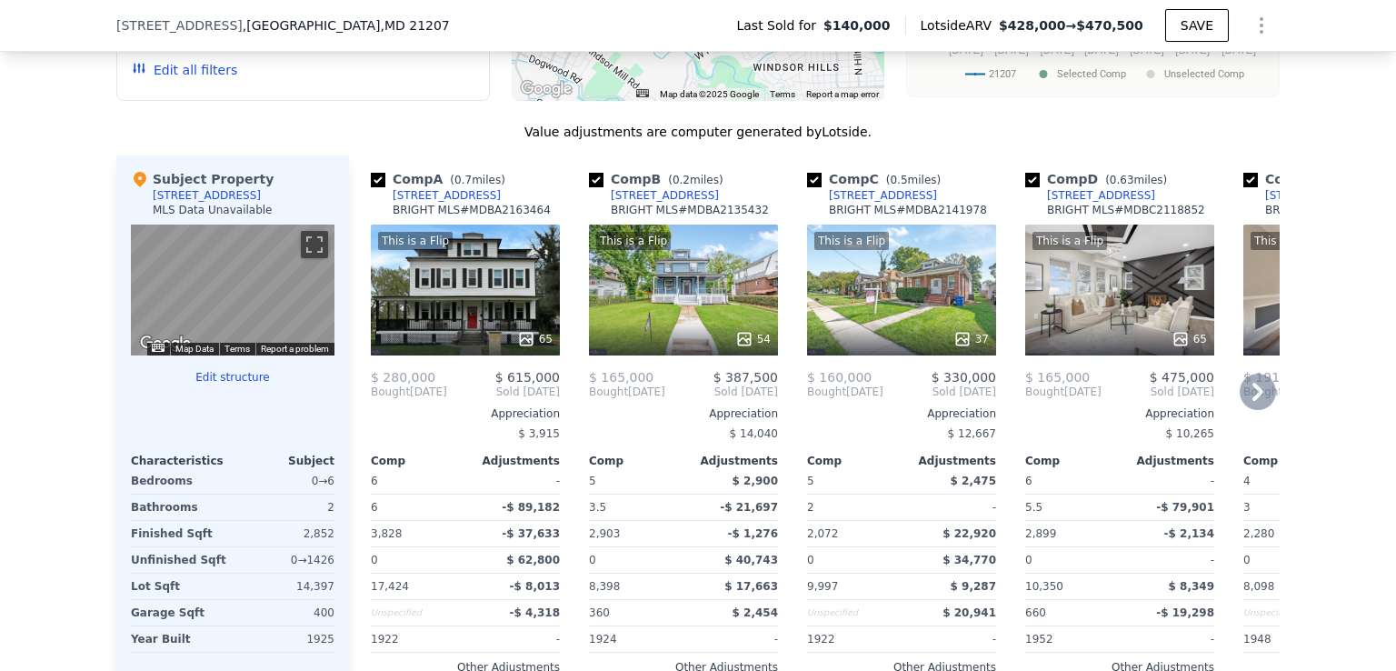
scroll to position [1081, 0]
